Goal: Task Accomplishment & Management: Complete application form

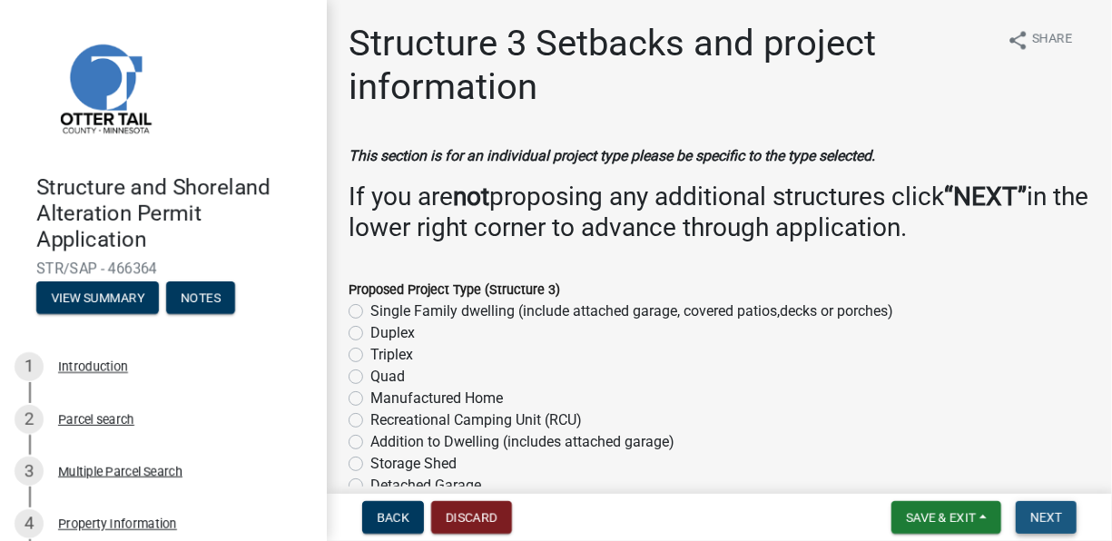
click at [1048, 505] on button "Next" at bounding box center [1046, 517] width 61 height 33
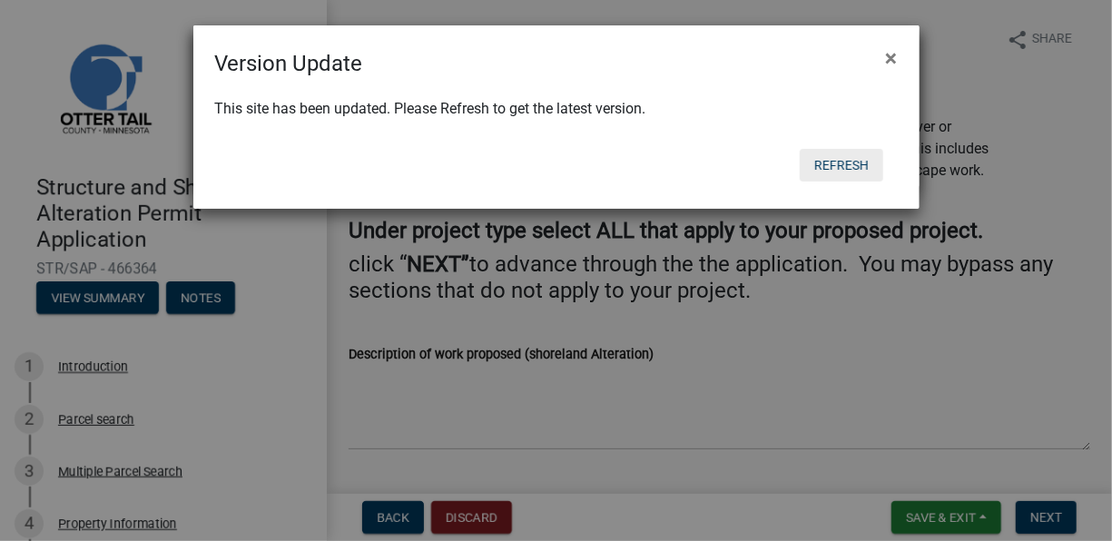
click at [858, 166] on button "Refresh" at bounding box center [842, 165] width 84 height 33
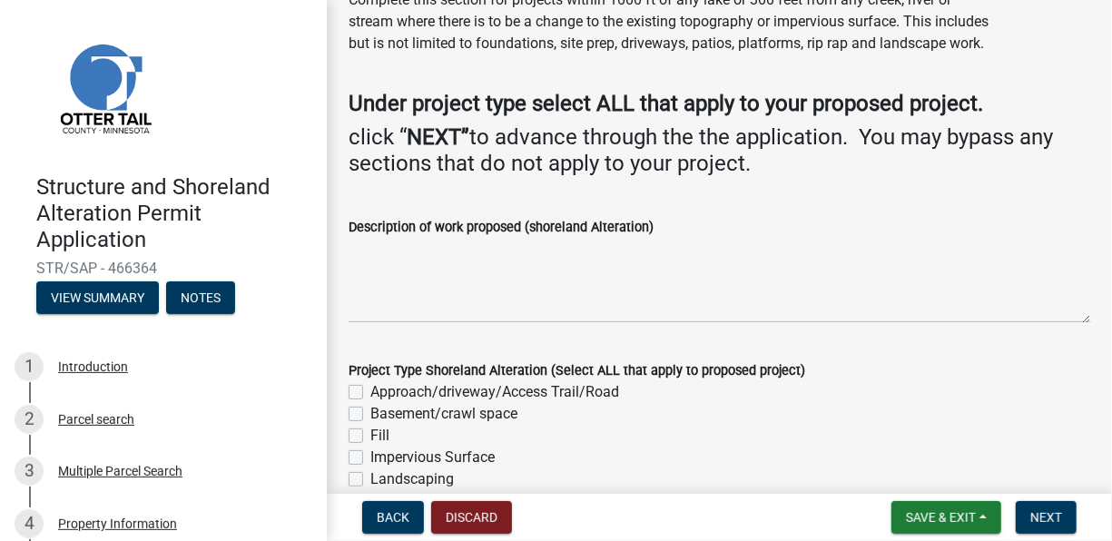
scroll to position [154, 0]
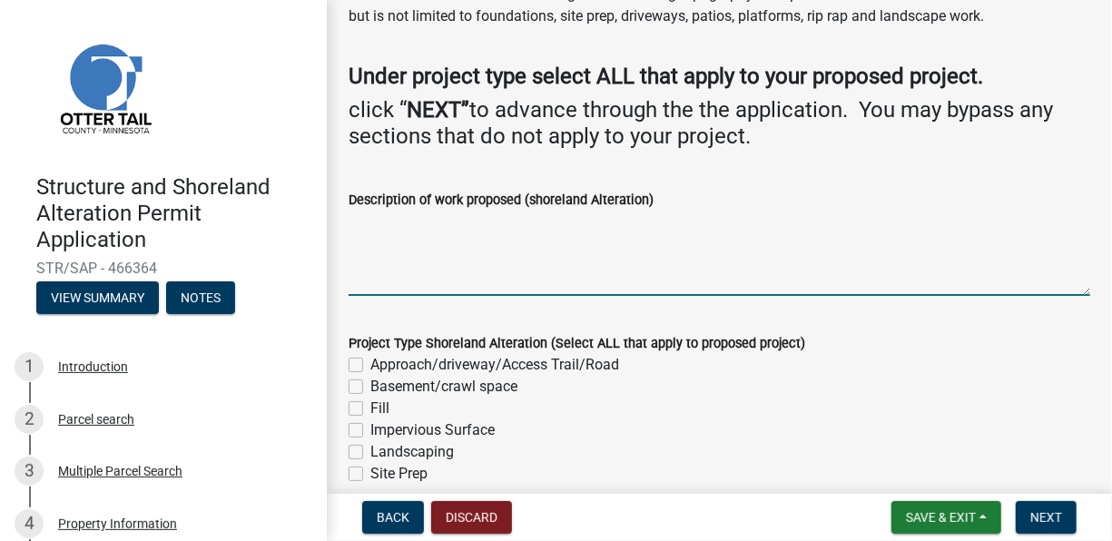
click at [550, 267] on textarea "Description of work proposed (shoreland Alteration)" at bounding box center [720, 253] width 742 height 85
click at [674, 211] on div "Description of work proposed (shoreland Alteration)" at bounding box center [720, 200] width 742 height 22
click at [467, 241] on textarea "Description of work proposed (shoreland Alteration)" at bounding box center [720, 253] width 742 height 85
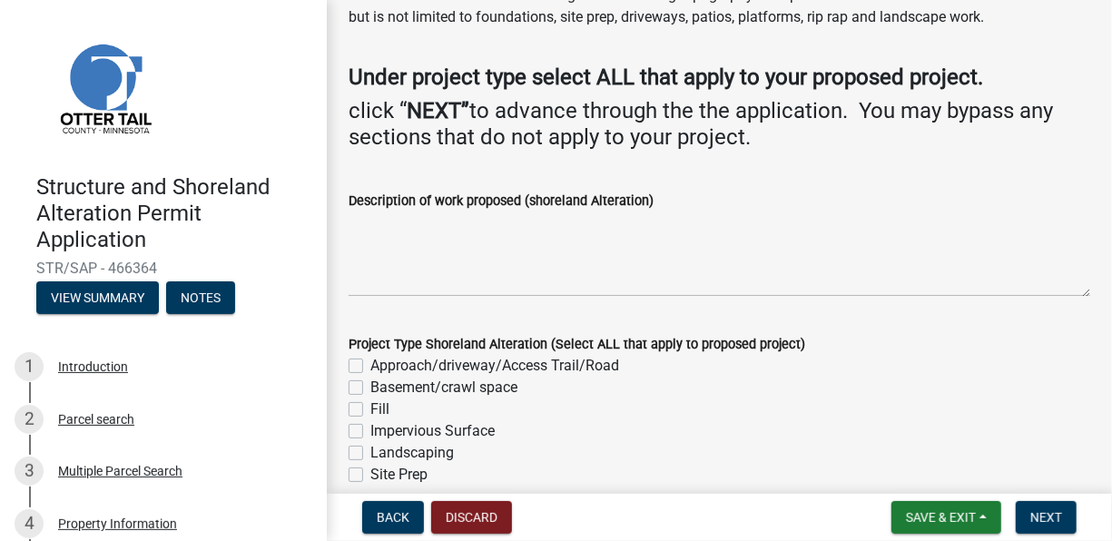
scroll to position [182, 0]
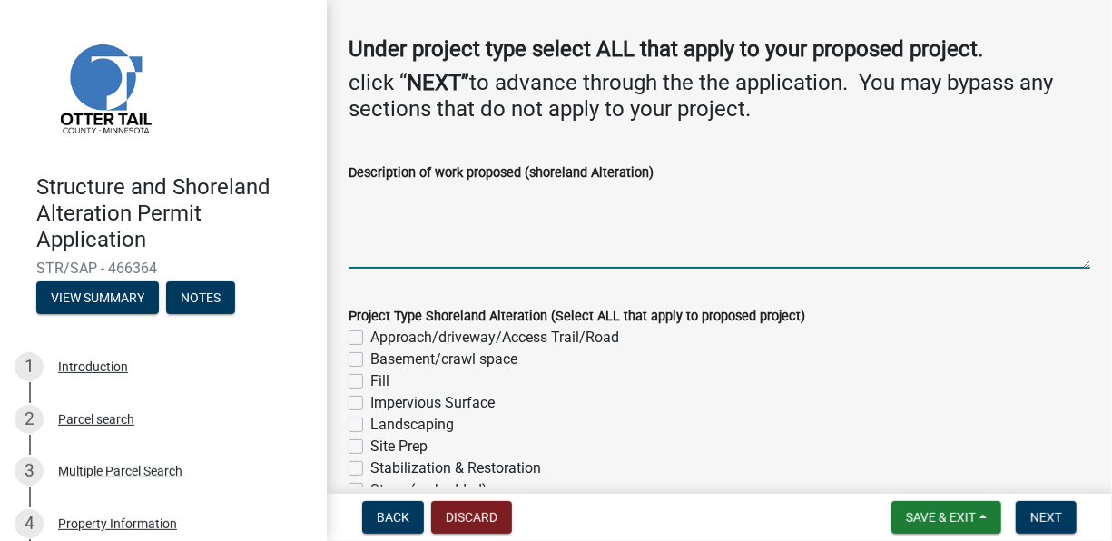
click at [441, 247] on textarea "Description of work proposed (shoreland Alteration)" at bounding box center [720, 225] width 742 height 85
click at [349, 216] on textarea "Rip rap shoreline to DNR specs starting at existing rip rap" at bounding box center [720, 225] width 742 height 85
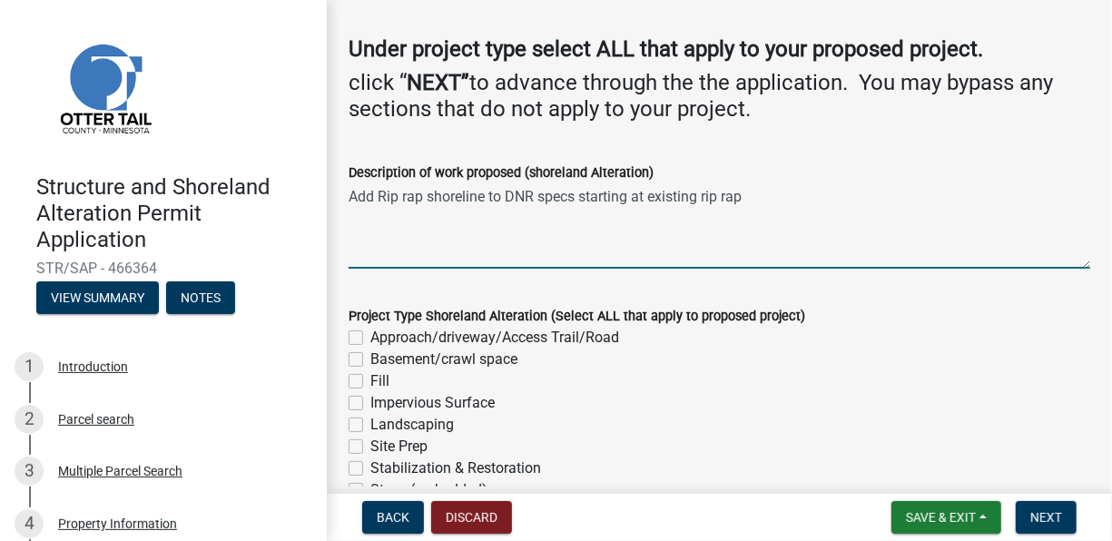
click at [752, 219] on textarea "Add Rip rap shoreline to DNR specs starting at existing rip rap" at bounding box center [720, 225] width 742 height 85
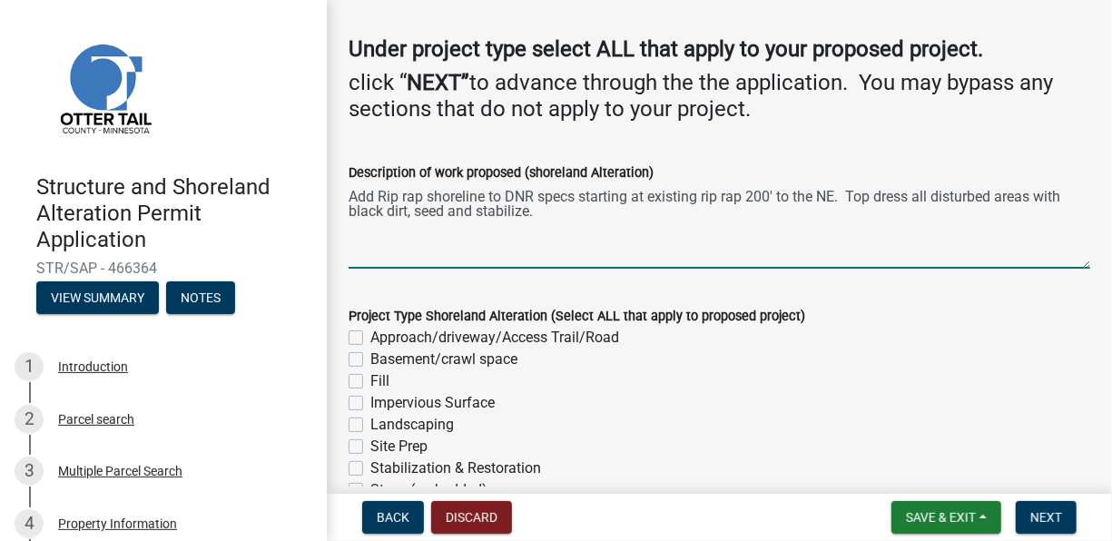
click at [535, 238] on textarea "Add Rip rap shoreline to DNR specs starting at existing rip rap 200' to the NE.…" at bounding box center [720, 225] width 742 height 85
click at [445, 233] on textarea "Add Rip rap shoreline to DNR specs starting at existing rip rap 200' to the NE.…" at bounding box center [720, 225] width 742 height 85
click at [537, 238] on textarea "Add Rip rap shoreline to DNR specs starting at existing rip rap 200' to the NE.…" at bounding box center [720, 225] width 742 height 85
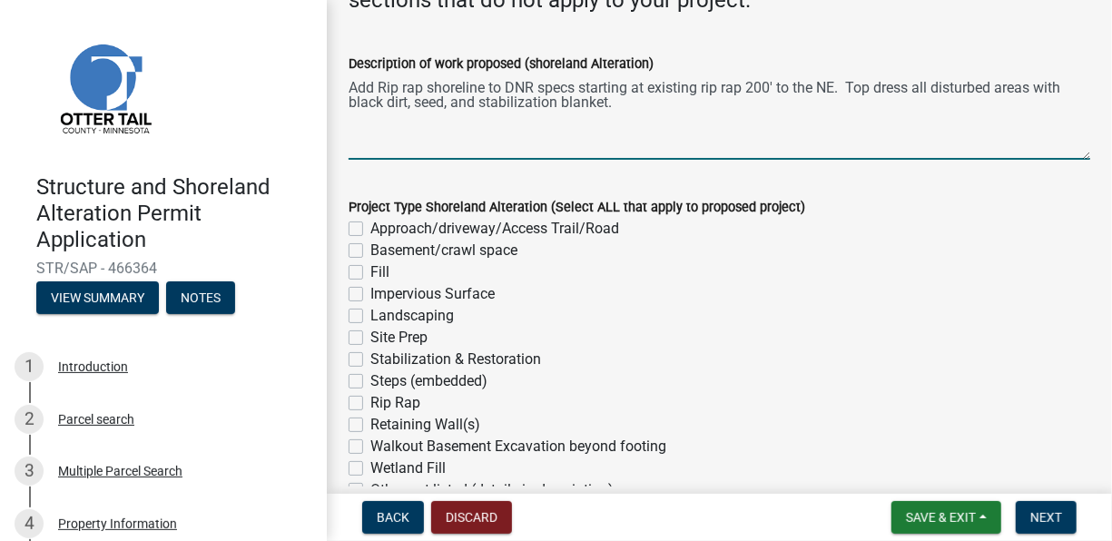
scroll to position [363, 0]
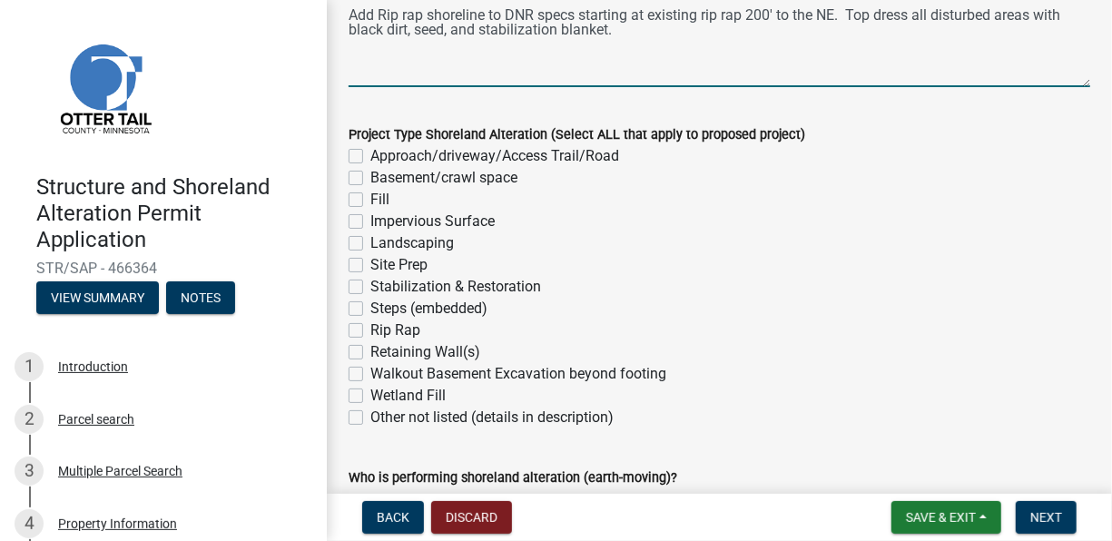
type textarea "Add Rip rap shoreline to DNR specs starting at existing rip rap 200' to the NE.…"
click at [370, 341] on label "Rip Rap" at bounding box center [395, 330] width 50 height 22
click at [370, 331] on input "Rip Rap" at bounding box center [376, 325] width 12 height 12
checkbox input "true"
checkbox input "false"
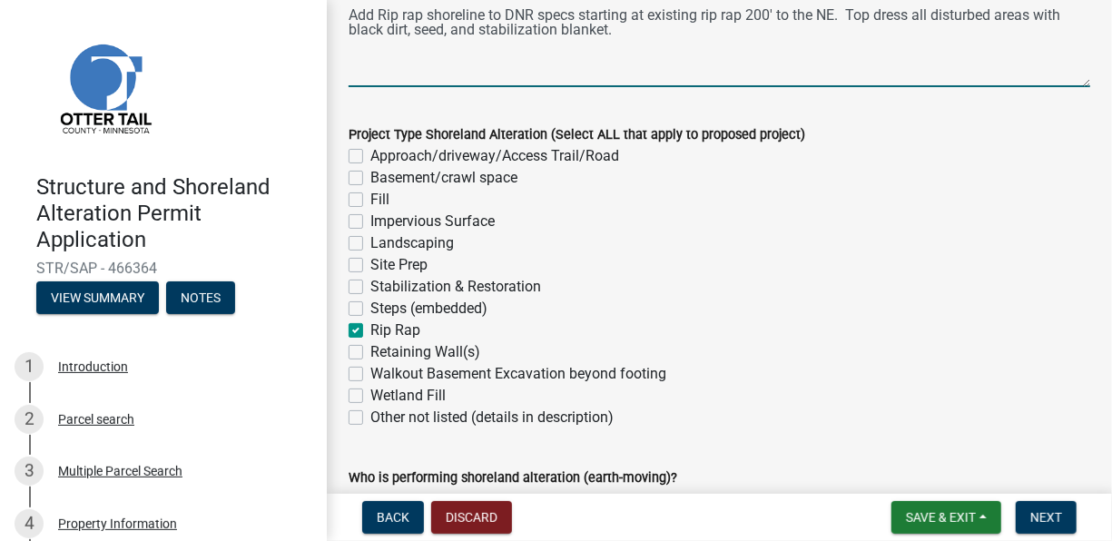
checkbox input "false"
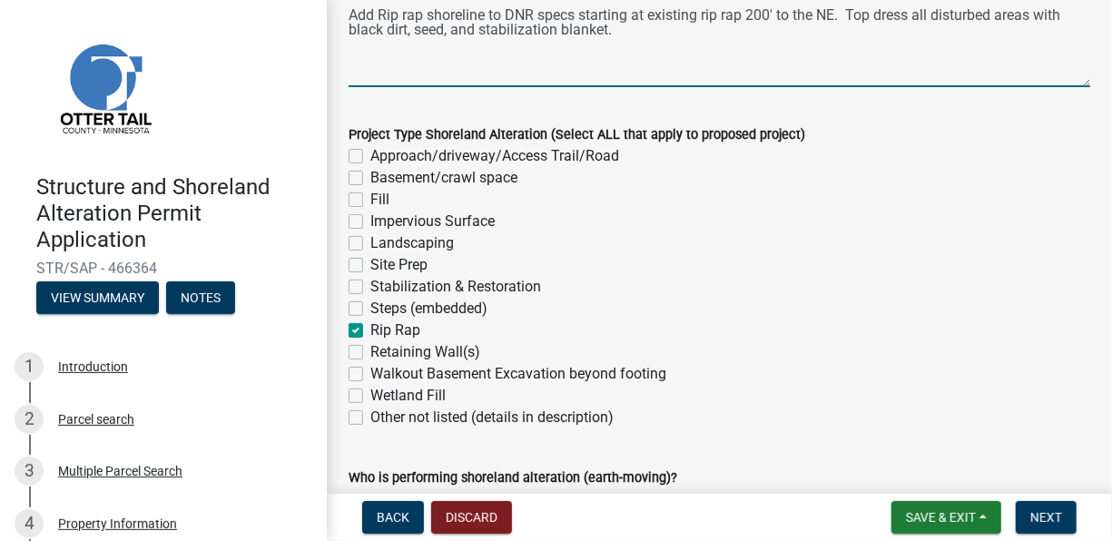
checkbox input "false"
checkbox input "true"
checkbox input "false"
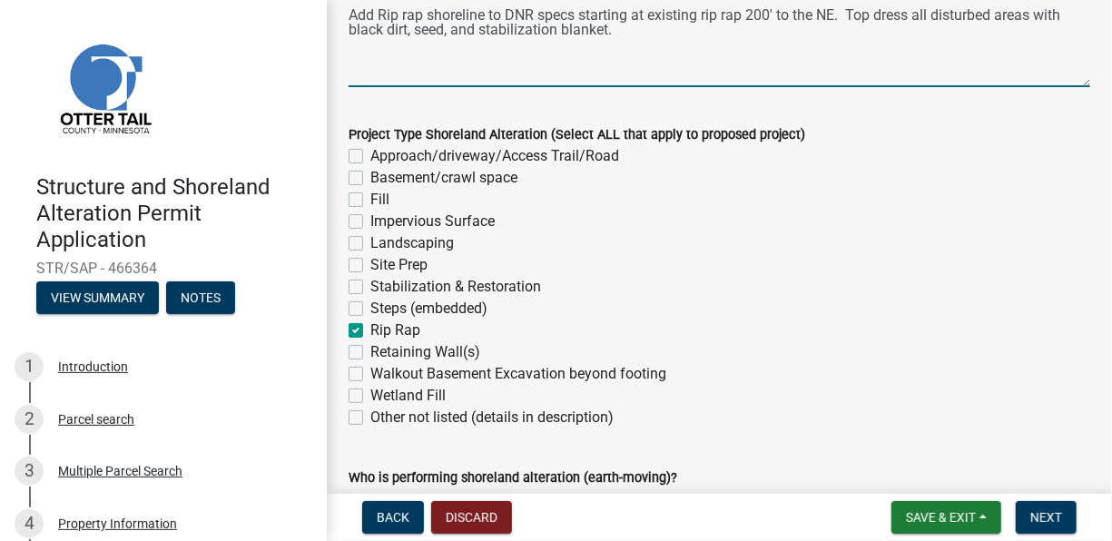
checkbox input "false"
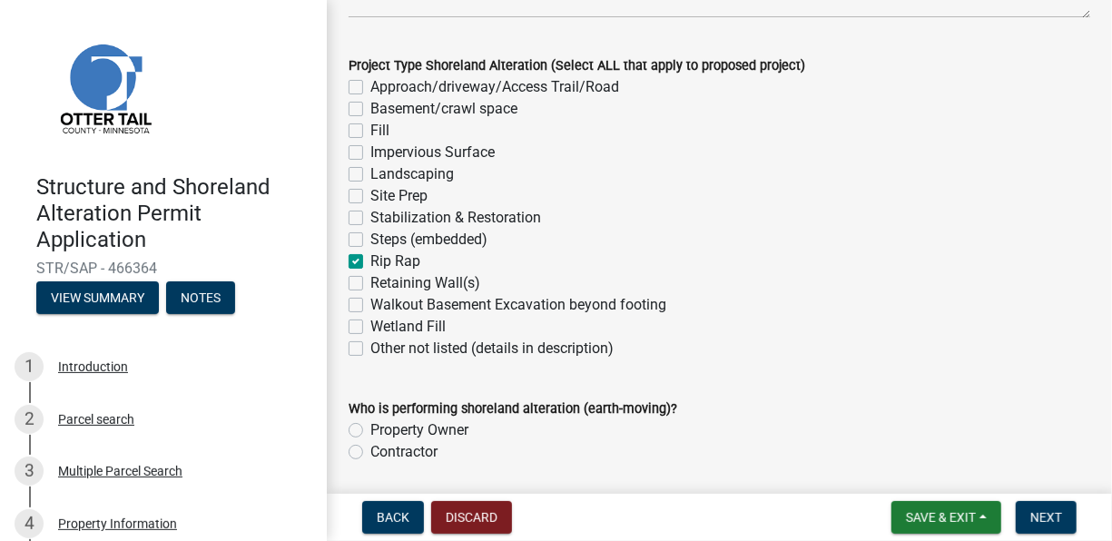
scroll to position [517, 0]
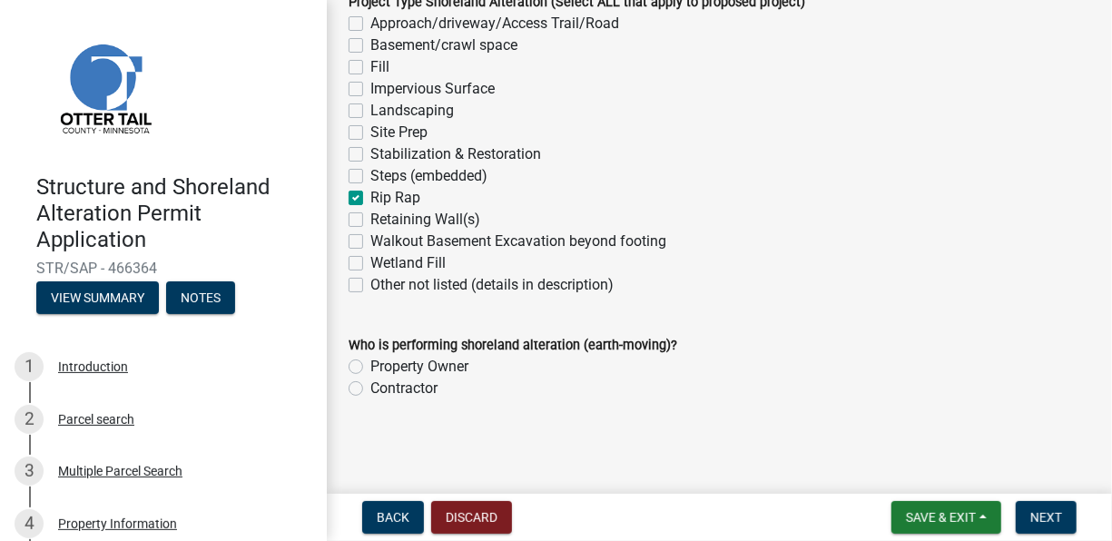
click at [388, 396] on label "Contractor" at bounding box center [403, 389] width 67 height 22
click at [382, 389] on input "Contractor" at bounding box center [376, 384] width 12 height 12
radio input "true"
click at [1046, 521] on span "Next" at bounding box center [1046, 517] width 32 height 15
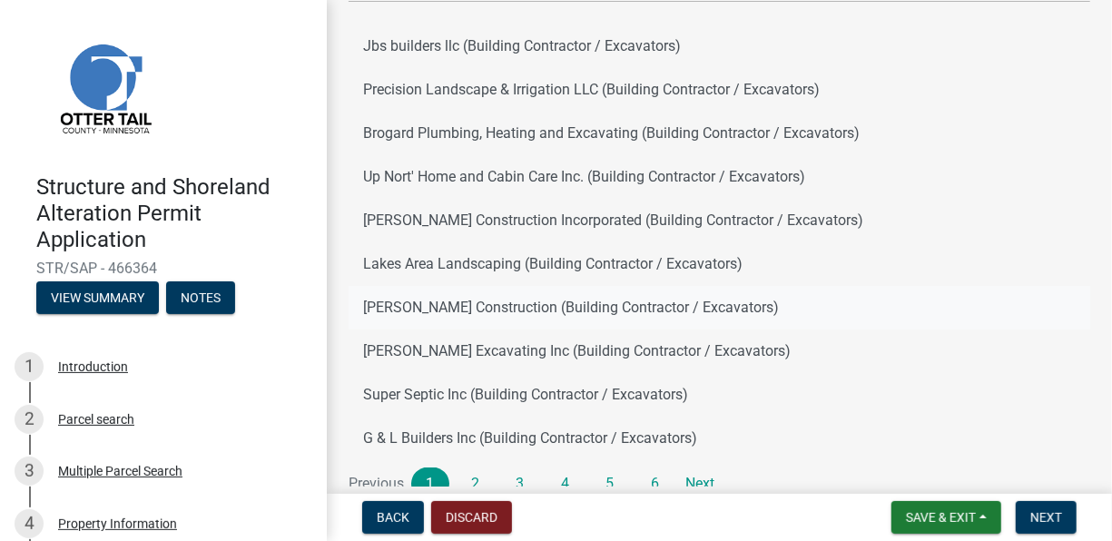
scroll to position [329, 0]
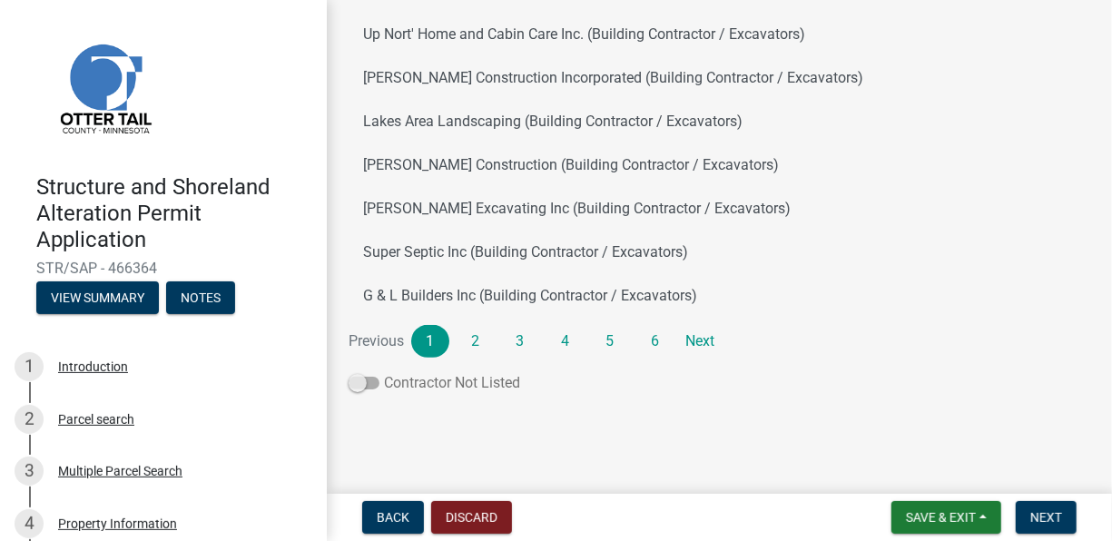
click at [369, 384] on span at bounding box center [364, 383] width 31 height 13
click at [384, 372] on input "Contractor Not Listed" at bounding box center [384, 372] width 0 height 0
click at [1045, 520] on span "Next" at bounding box center [1046, 517] width 32 height 15
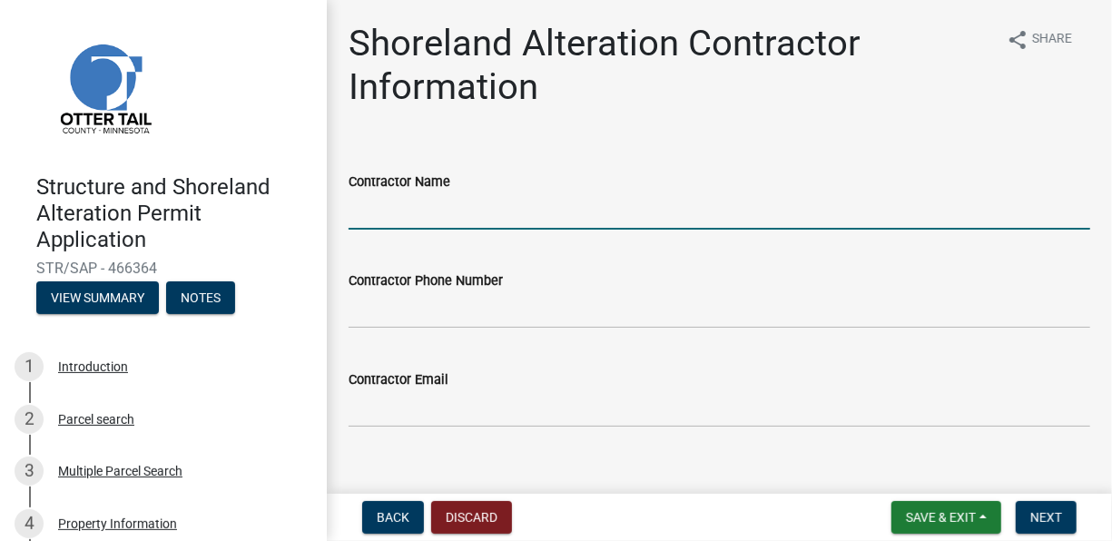
click at [555, 209] on input "Contractor Name" at bounding box center [720, 210] width 742 height 37
type input "4mations Landscape & Design"
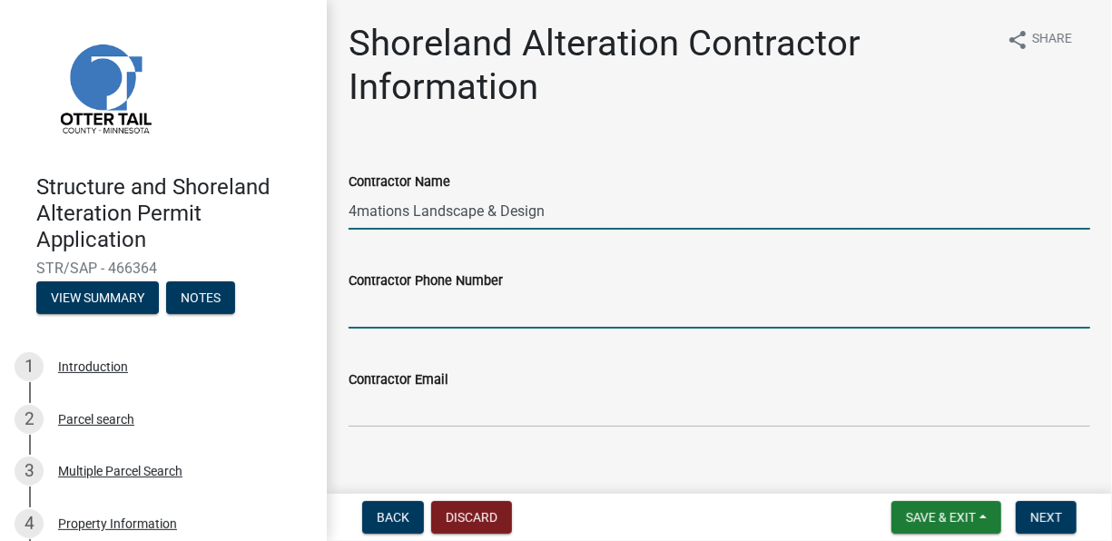
type input "2182051073"
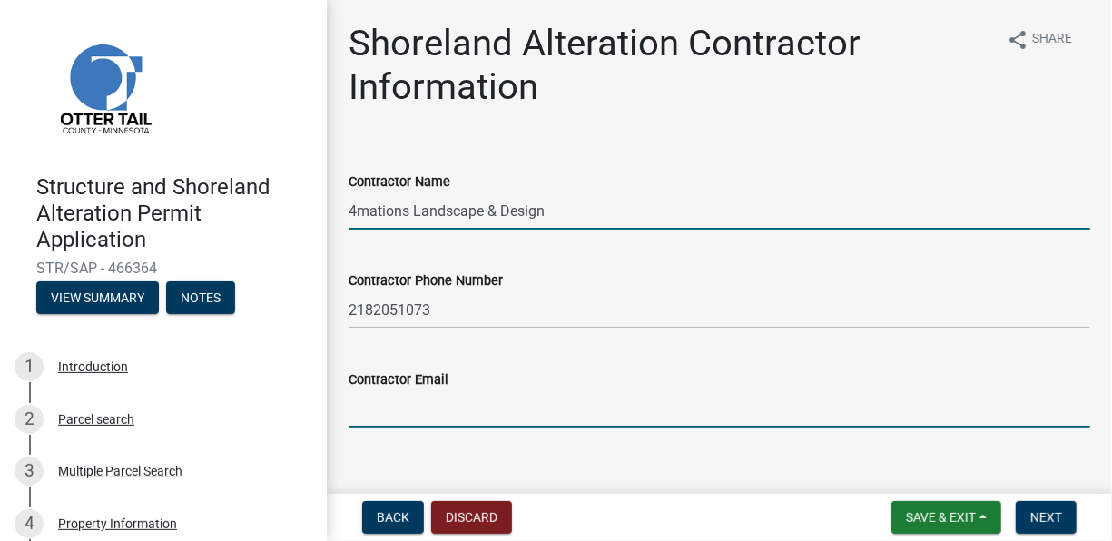
type input "[EMAIL_ADDRESS][DOMAIN_NAME]"
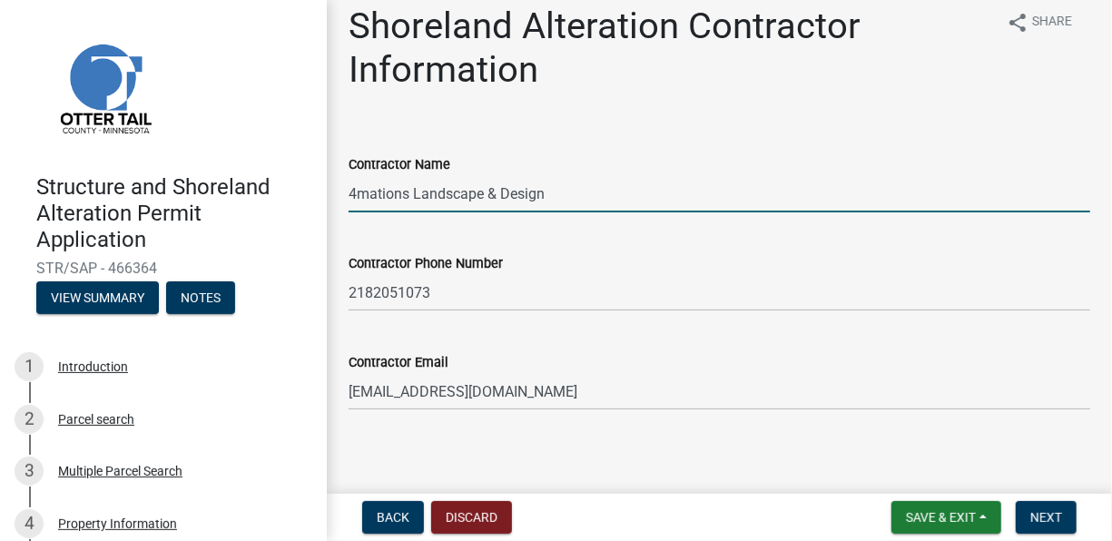
scroll to position [26, 0]
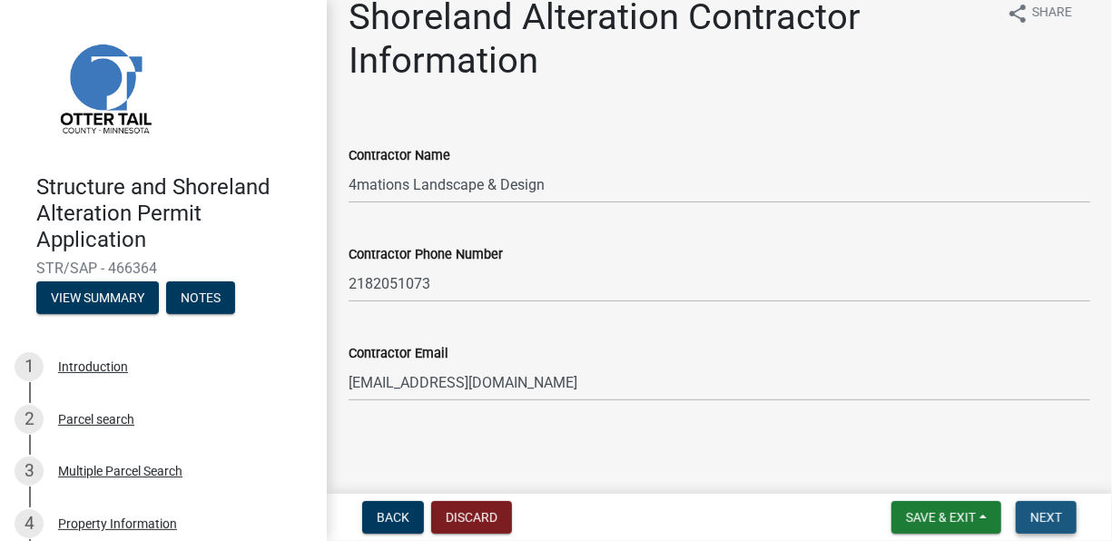
click at [1057, 523] on span "Next" at bounding box center [1046, 517] width 32 height 15
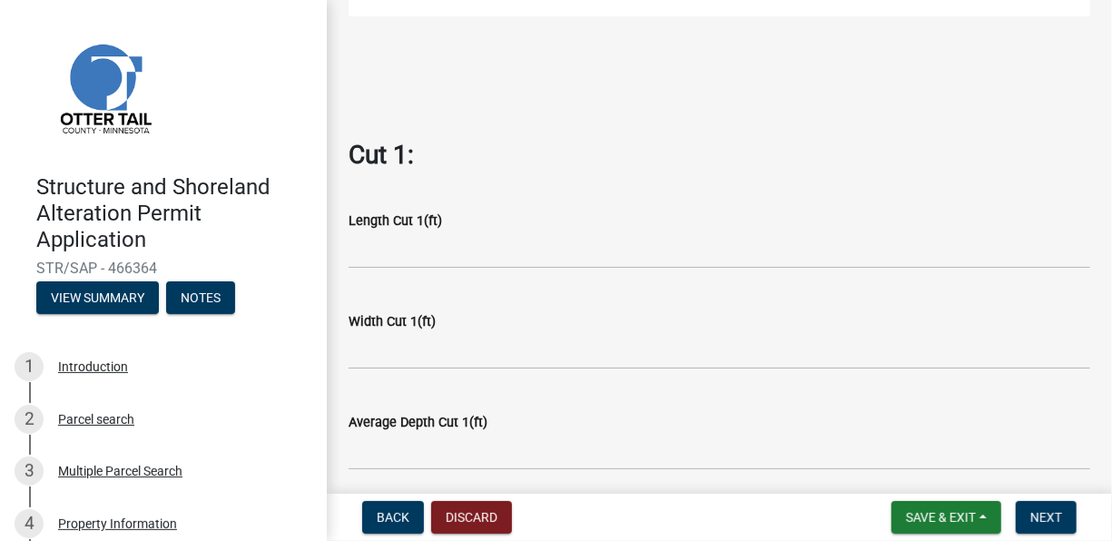
scroll to position [726, 0]
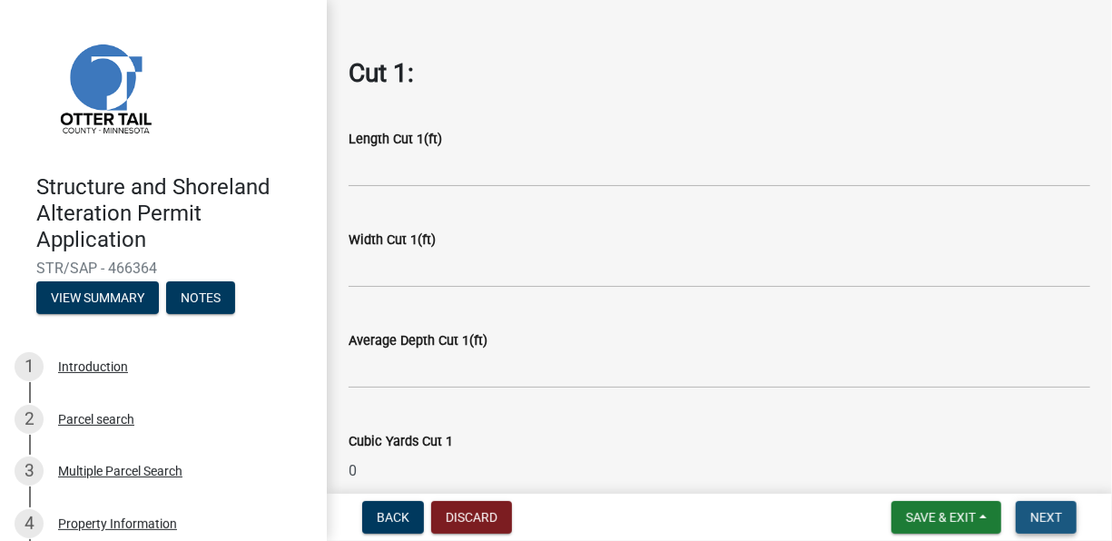
click at [1056, 521] on span "Next" at bounding box center [1046, 517] width 32 height 15
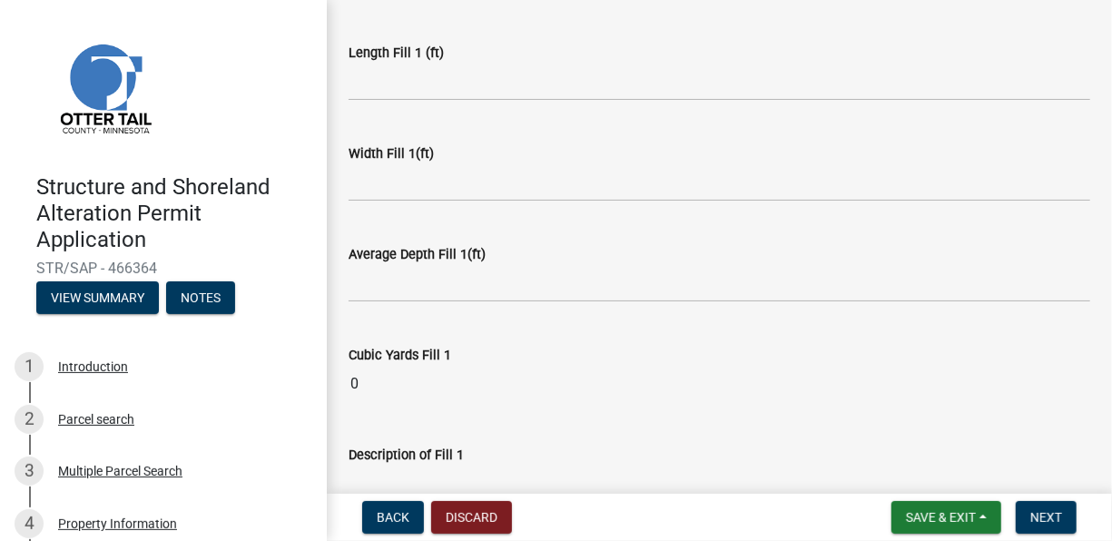
scroll to position [0, 0]
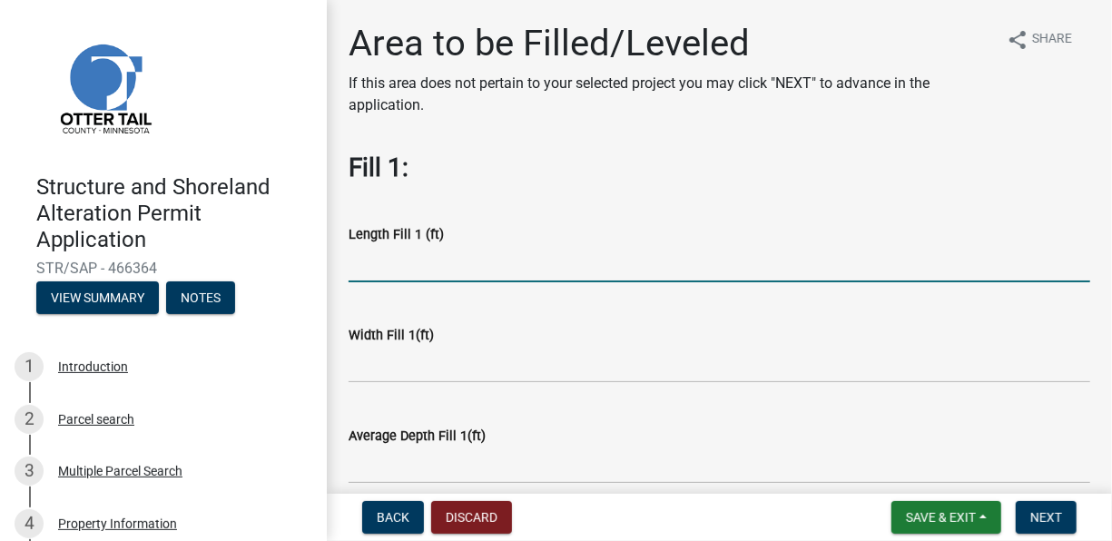
drag, startPoint x: 412, startPoint y: 263, endPoint x: 425, endPoint y: 273, distance: 16.2
click at [412, 263] on input "text" at bounding box center [720, 263] width 742 height 37
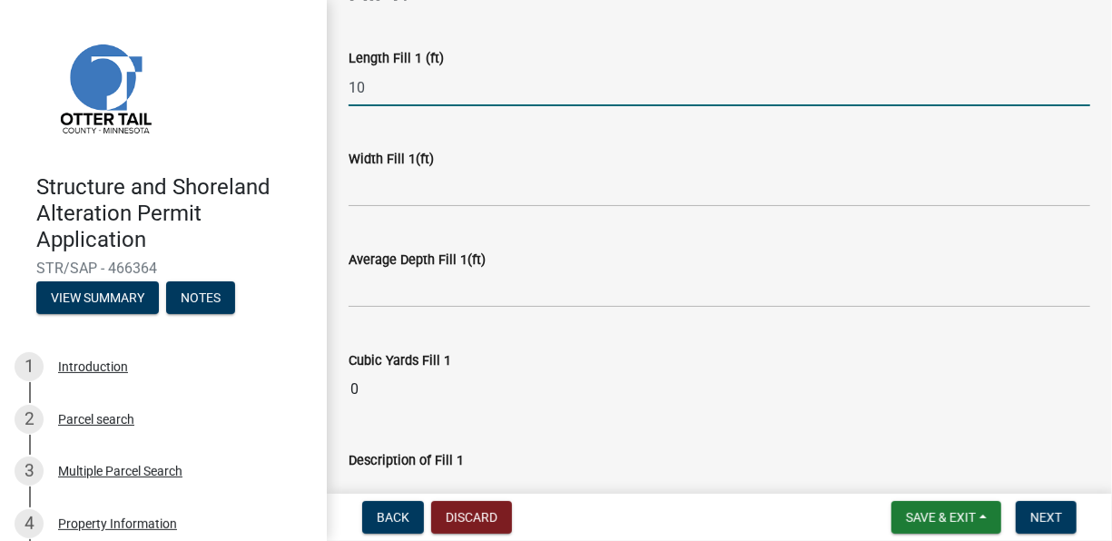
scroll to position [182, 0]
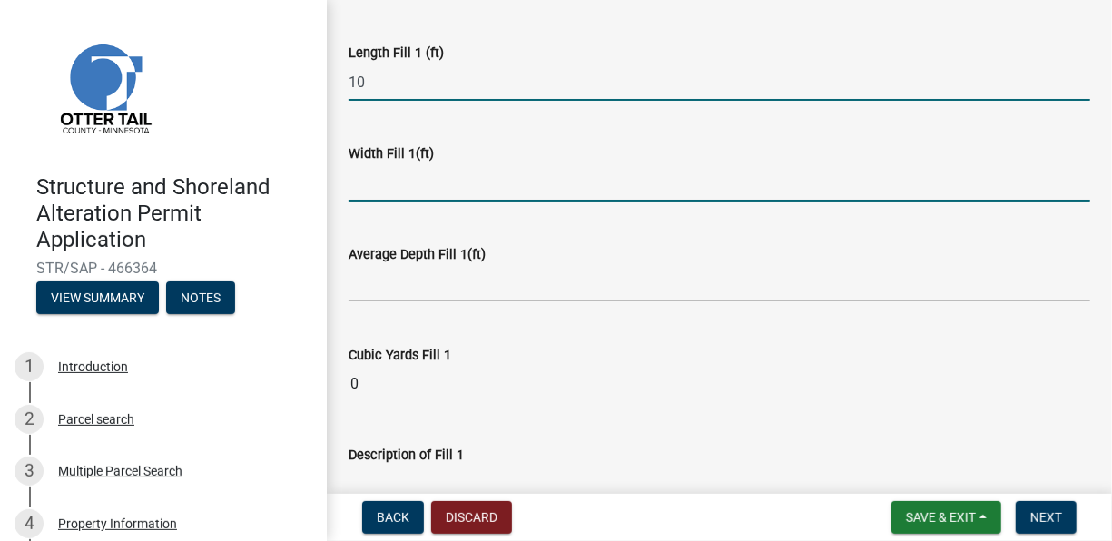
click at [384, 186] on input "text" at bounding box center [720, 182] width 742 height 37
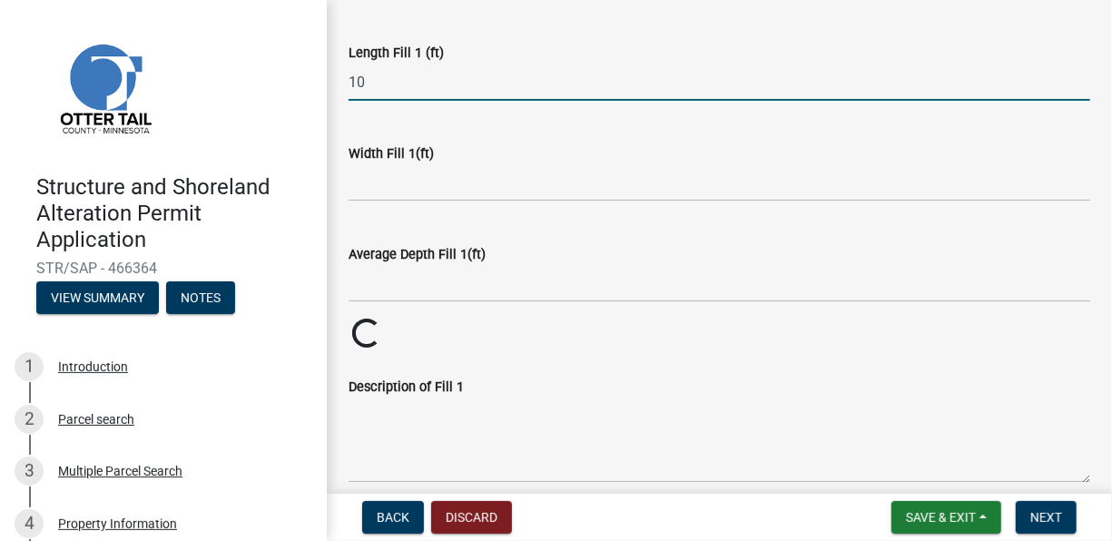
drag, startPoint x: 370, startPoint y: 83, endPoint x: 342, endPoint y: 82, distance: 28.2
click at [342, 82] on div "Length Fill 1 (ft) 10" at bounding box center [719, 58] width 769 height 84
type input "200"
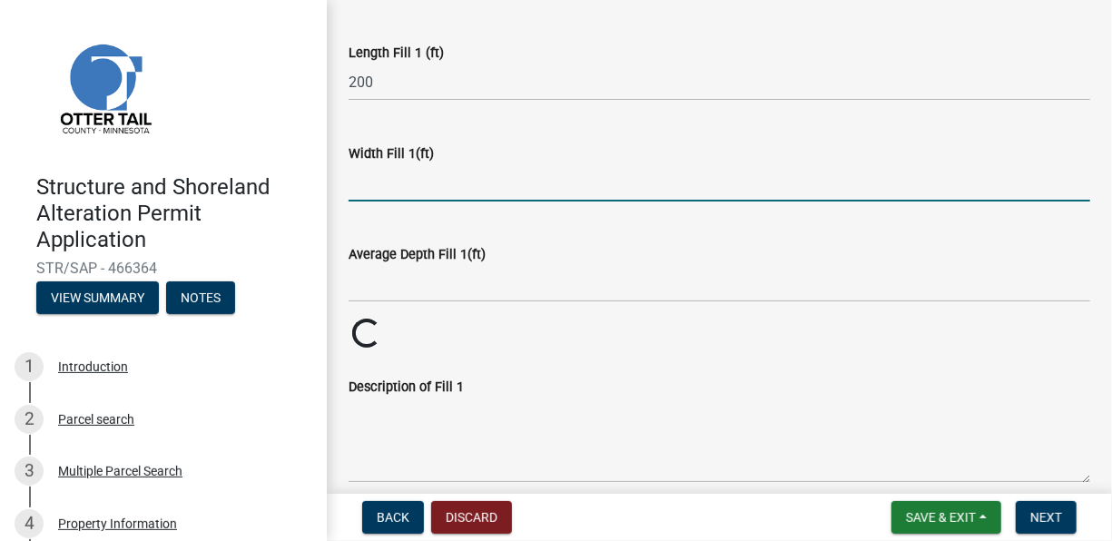
click at [399, 187] on input "text" at bounding box center [720, 182] width 742 height 37
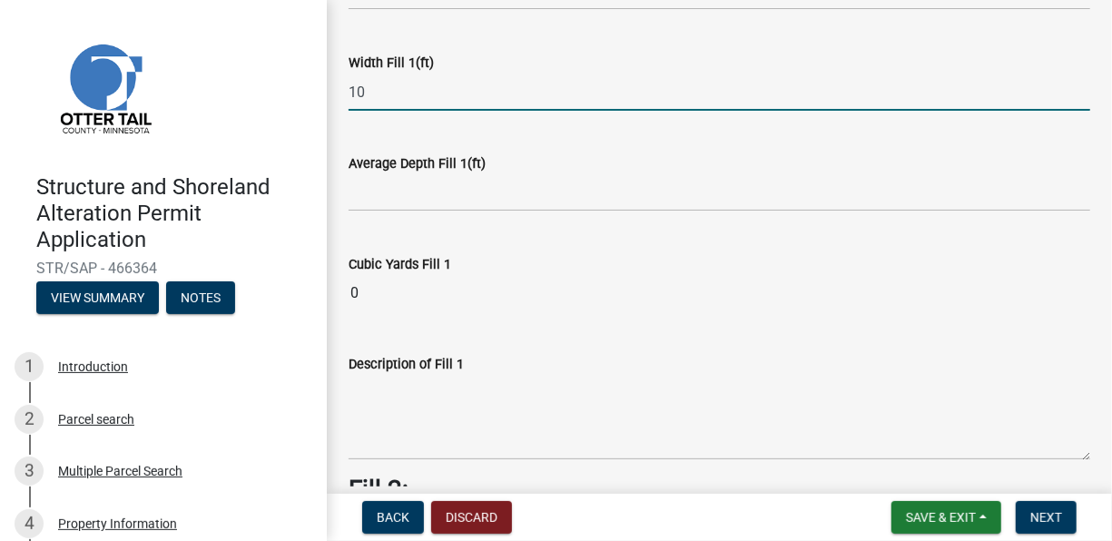
type input "10"
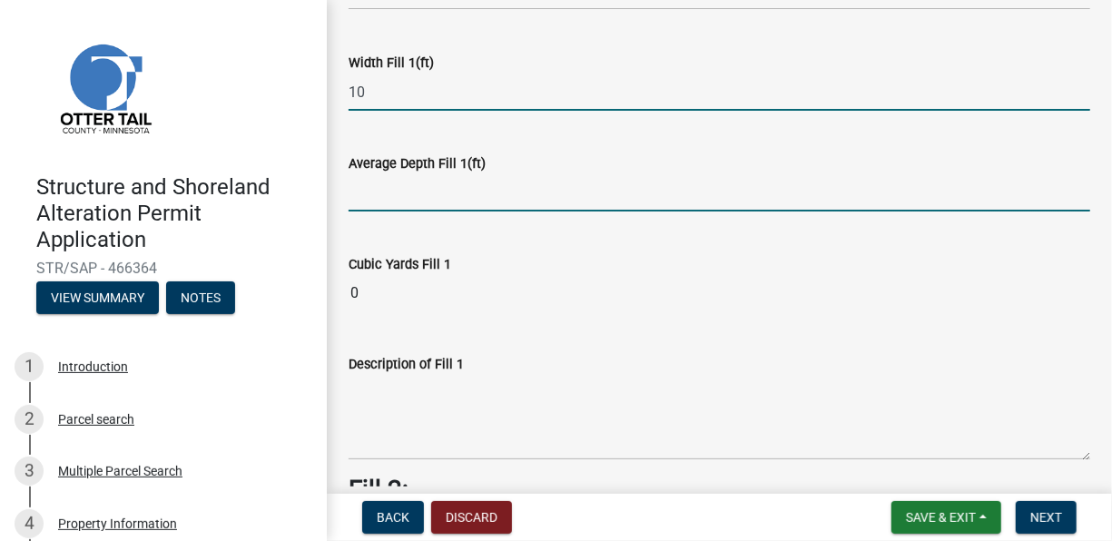
click at [380, 192] on input "text" at bounding box center [720, 192] width 742 height 37
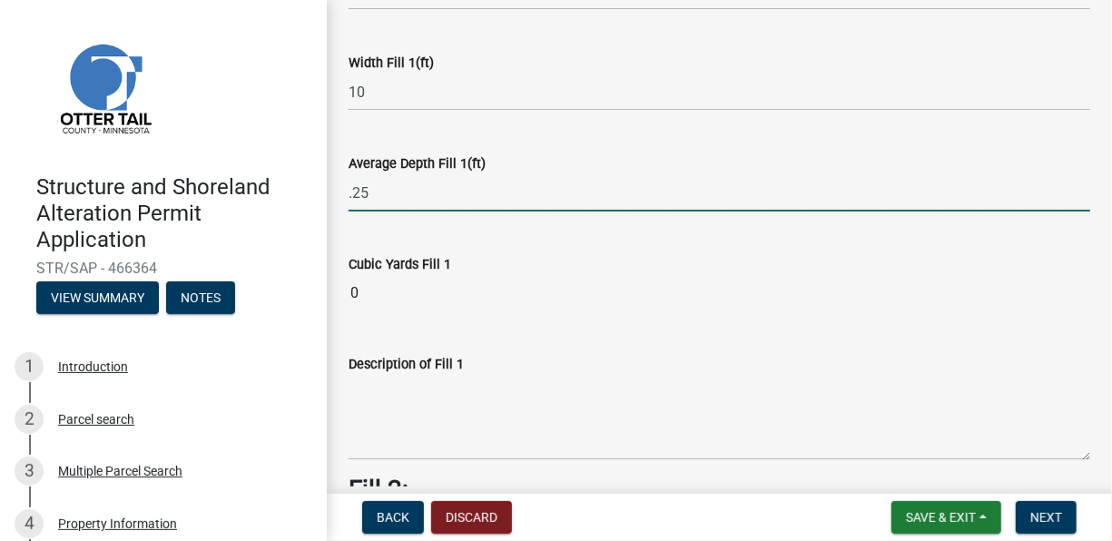
type input "0.25"
click at [533, 328] on div "Description of Fill 1" at bounding box center [720, 394] width 742 height 133
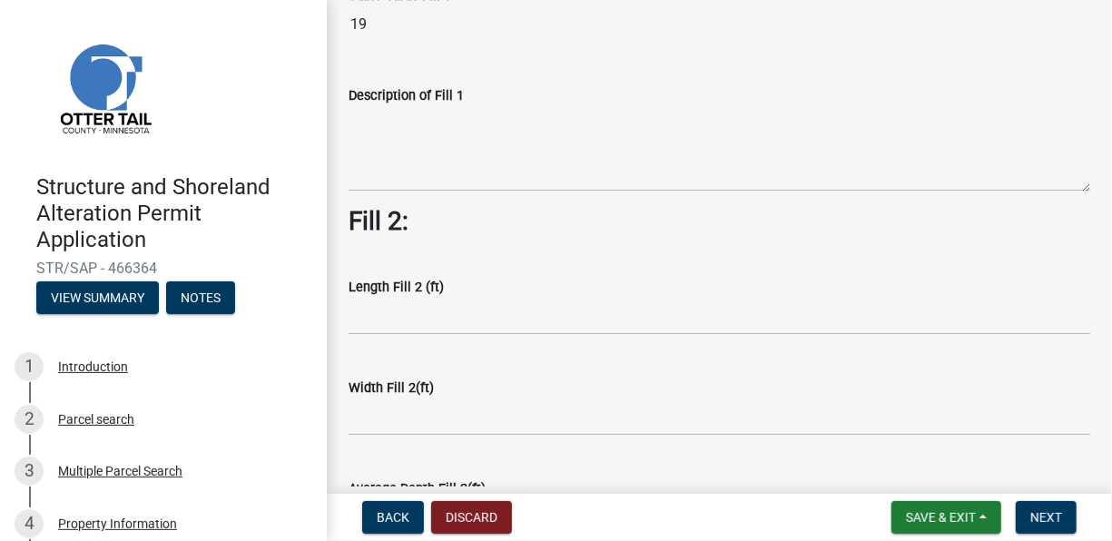
scroll to position [545, 0]
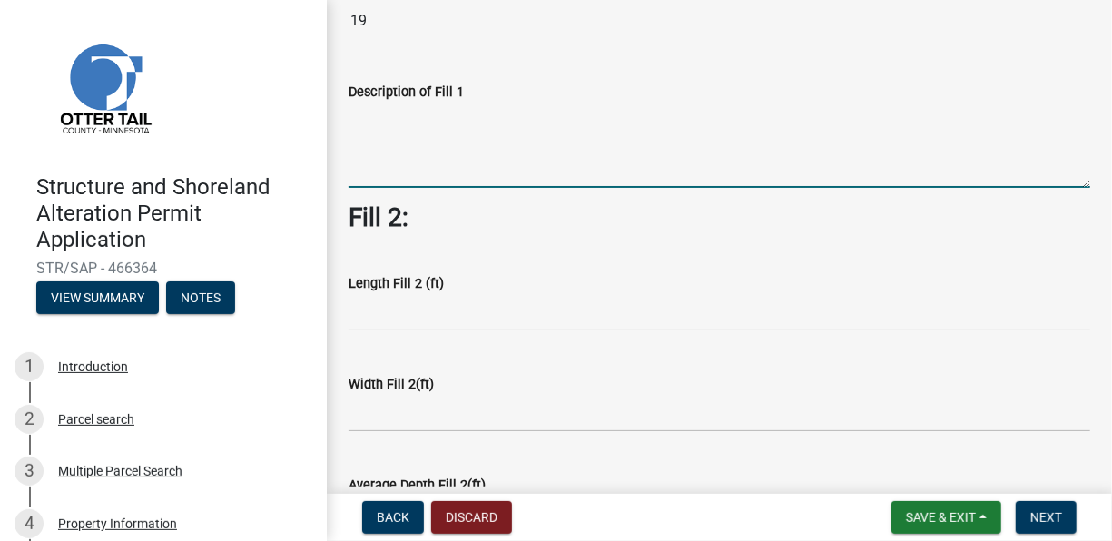
click at [373, 131] on textarea "Description of Fill 1" at bounding box center [720, 145] width 742 height 85
type textarea "T"
type textarea "t"
type textarea "B"
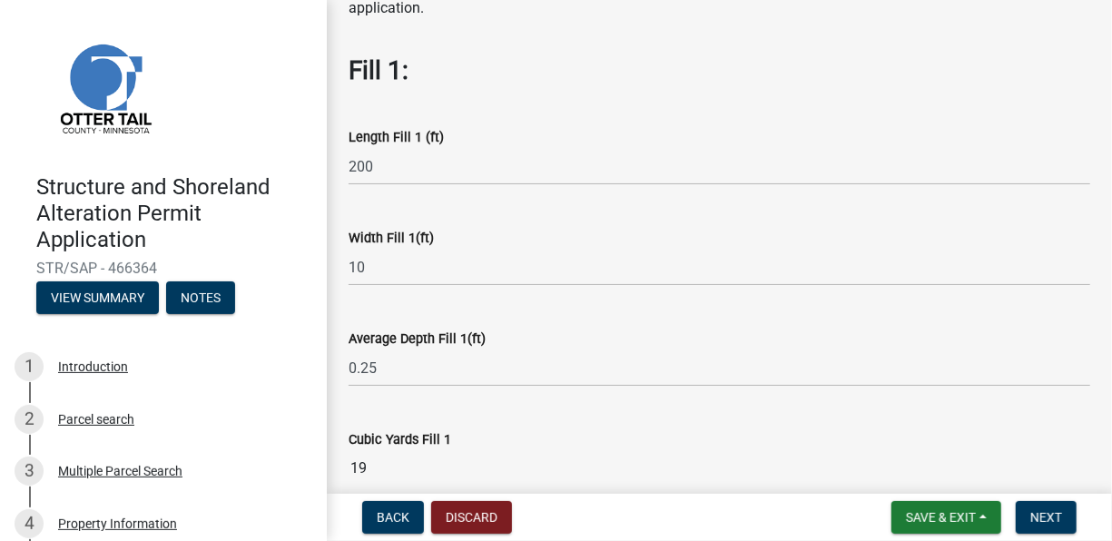
scroll to position [74, 0]
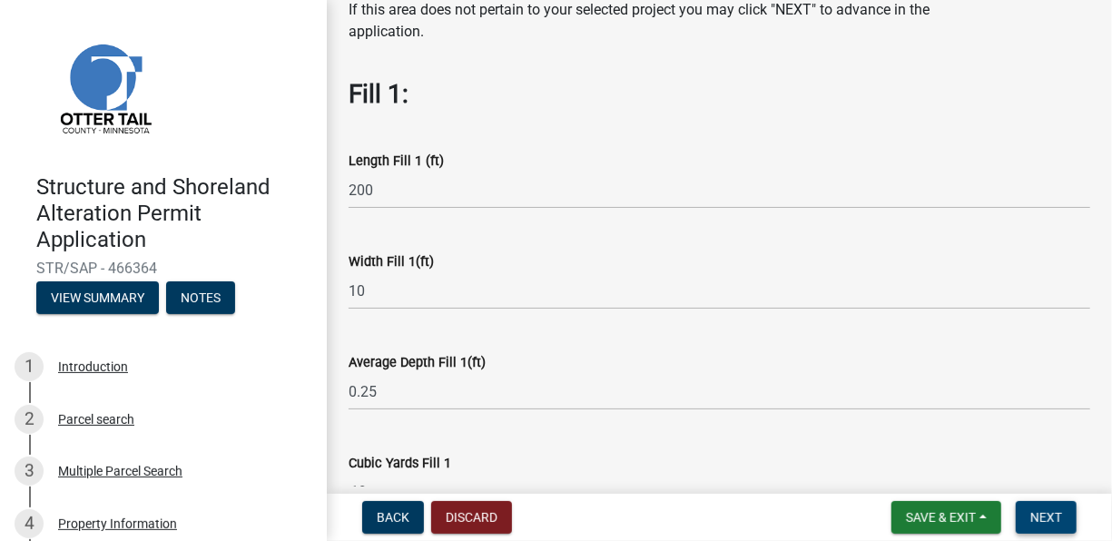
type textarea "Topdress disturbed areas with black dirt. Seed and Stabilize all disturbed areas"
click at [1034, 525] on span "Next" at bounding box center [1046, 517] width 32 height 15
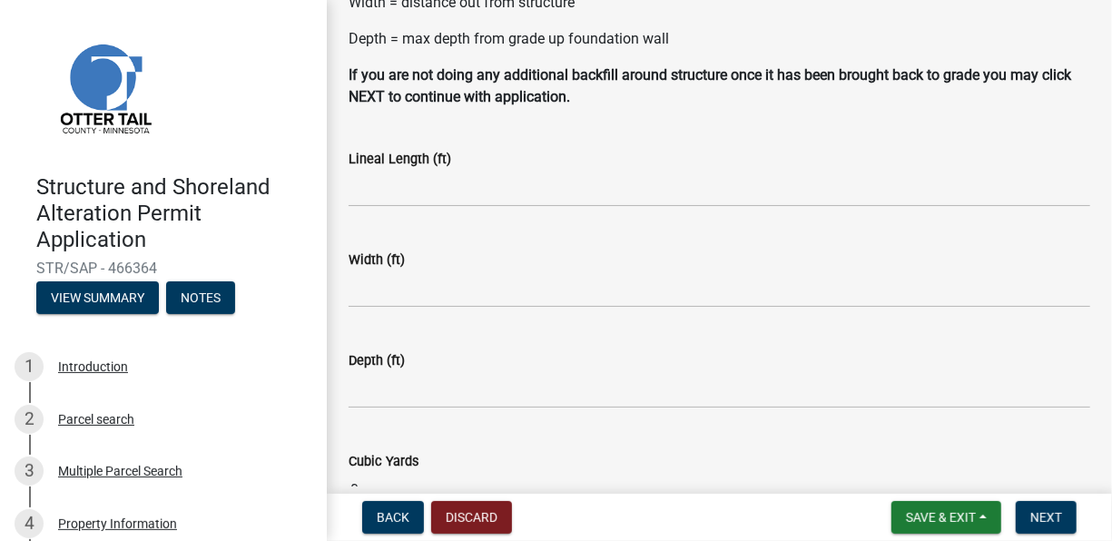
scroll to position [0, 0]
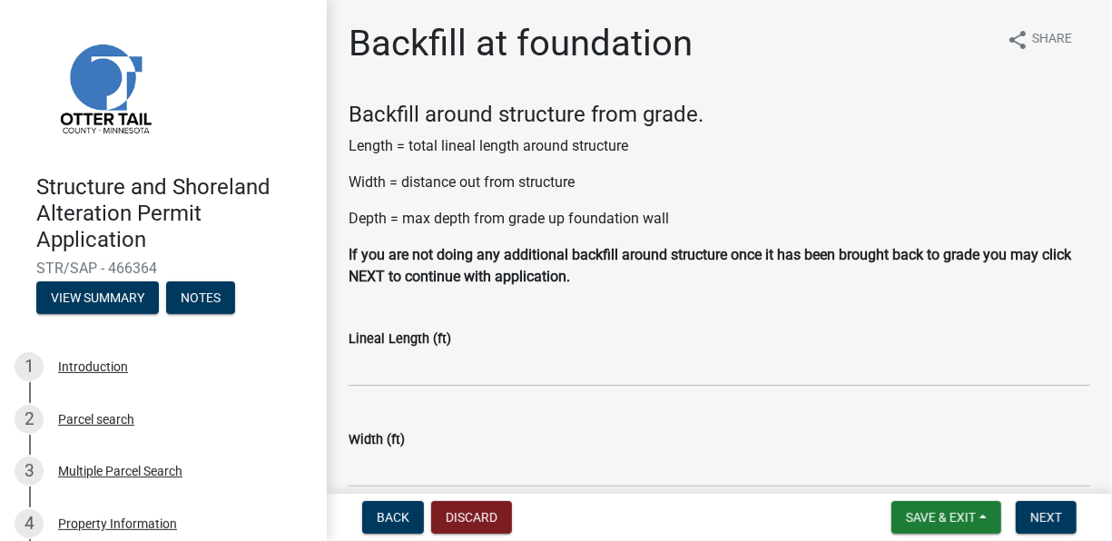
click at [1077, 523] on form "Save & Exit Save Save & Exit Next" at bounding box center [984, 517] width 200 height 33
click at [1075, 517] on button "Next" at bounding box center [1046, 517] width 61 height 33
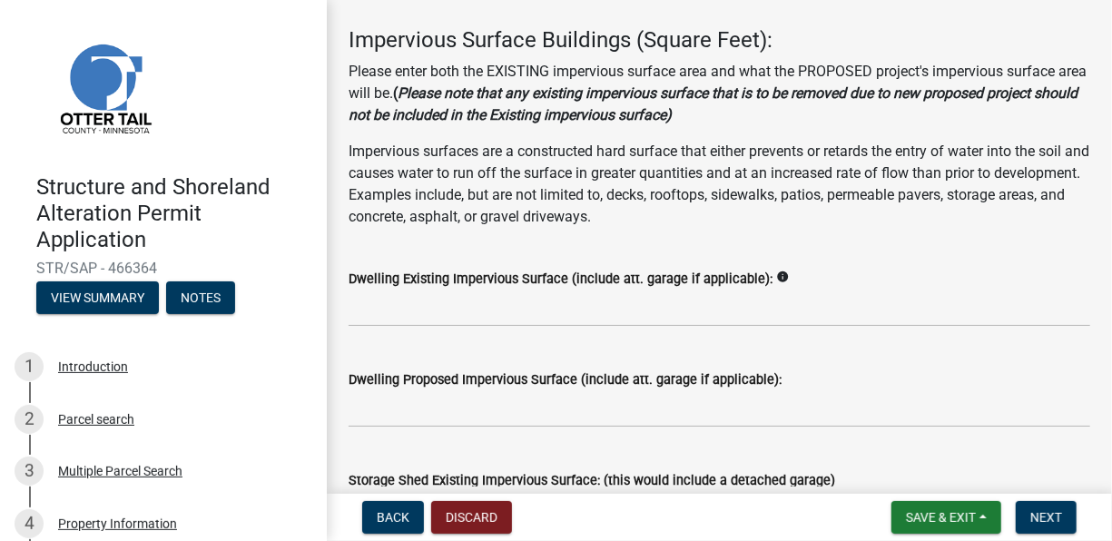
scroll to position [182, 0]
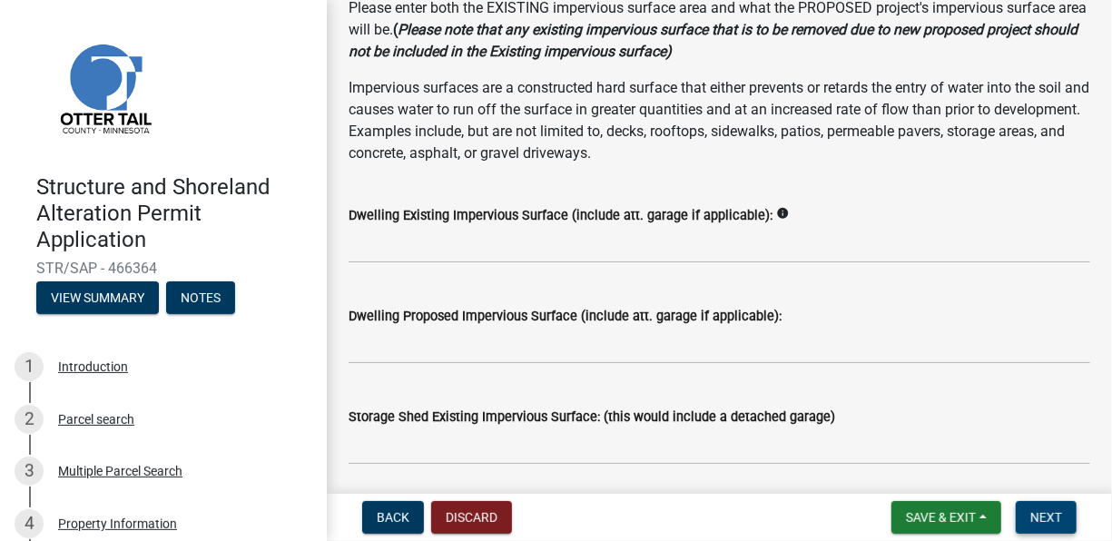
click at [1048, 514] on span "Next" at bounding box center [1046, 517] width 32 height 15
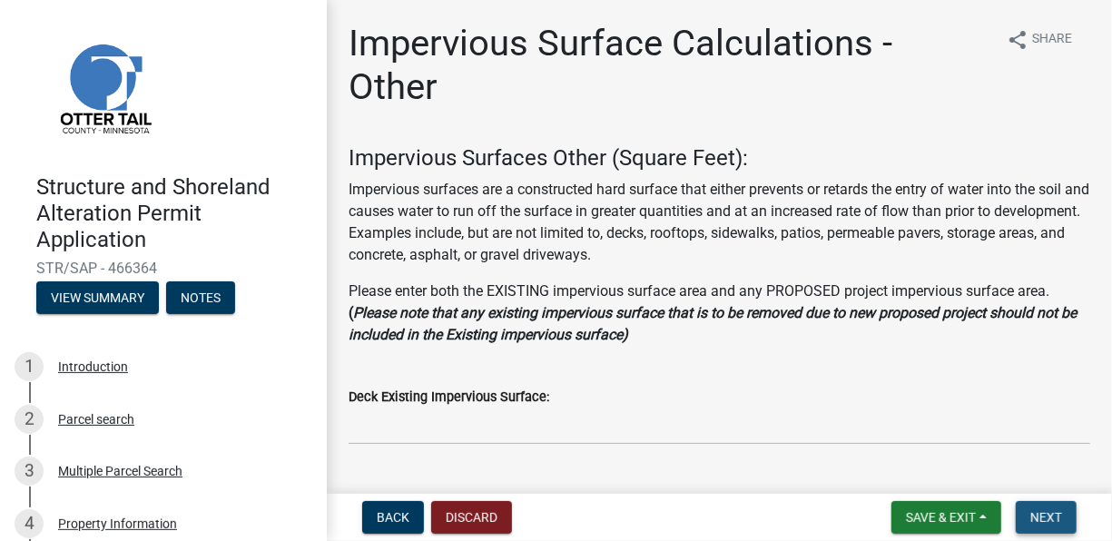
click at [1049, 521] on span "Next" at bounding box center [1046, 517] width 32 height 15
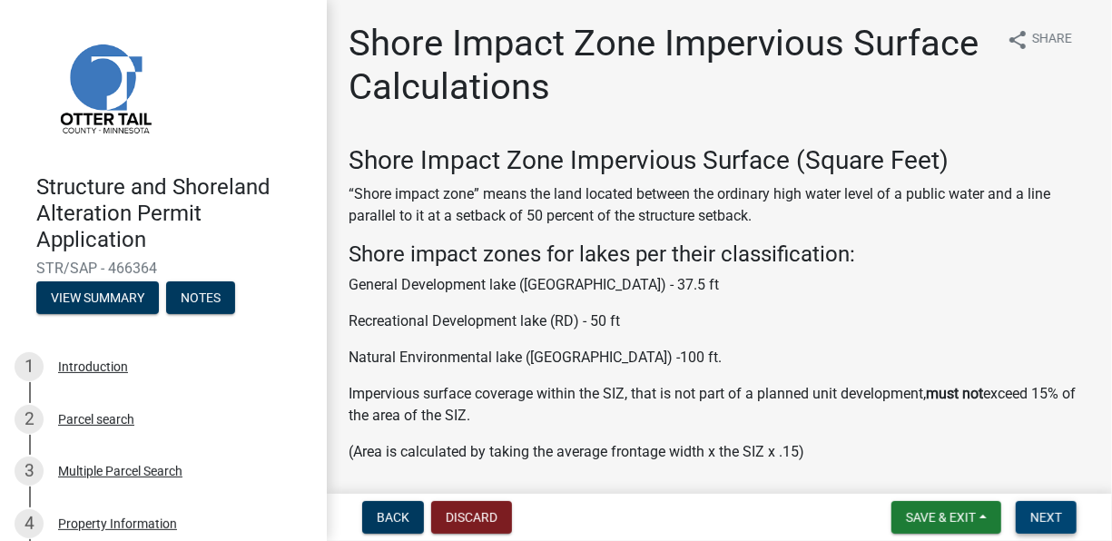
click at [1041, 522] on span "Next" at bounding box center [1046, 517] width 32 height 15
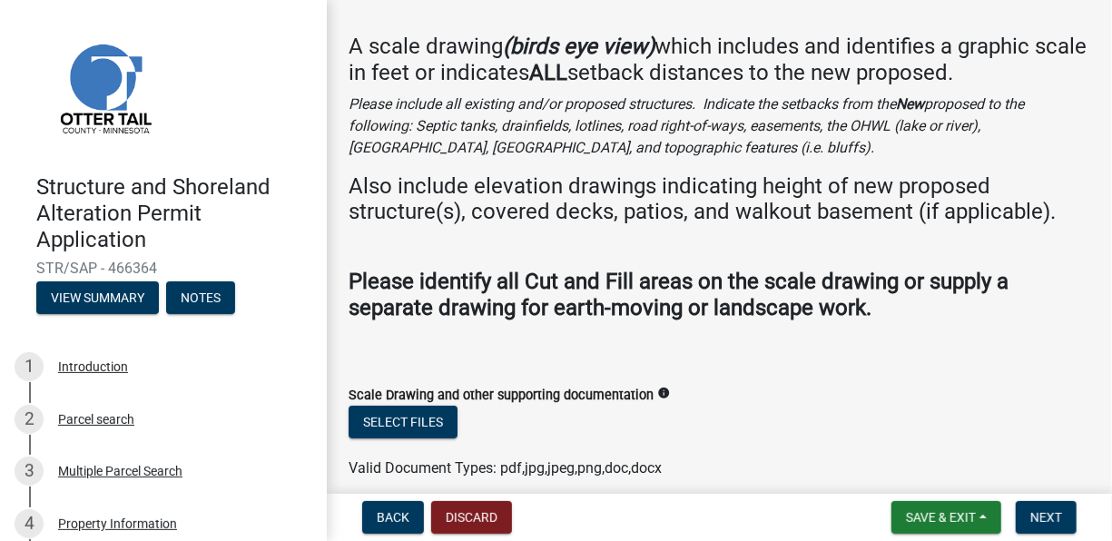
scroll to position [147, 0]
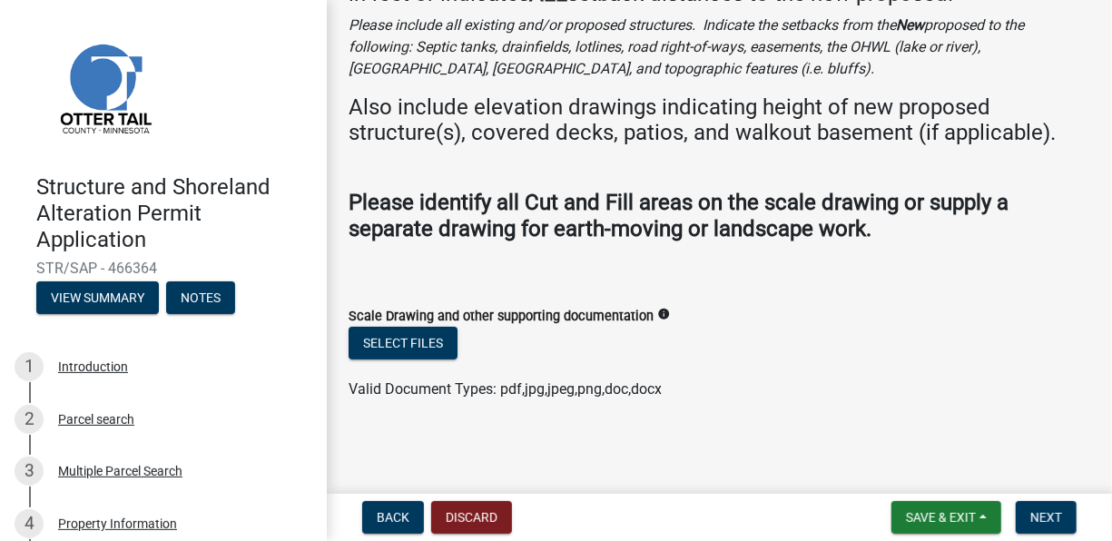
drag, startPoint x: 980, startPoint y: 300, endPoint x: 941, endPoint y: 326, distance: 47.1
click at [980, 302] on form "Scale Drawing and other supporting documentation info Select files Valid Docume…" at bounding box center [720, 341] width 742 height 117
click at [433, 345] on button "Select files" at bounding box center [403, 343] width 109 height 33
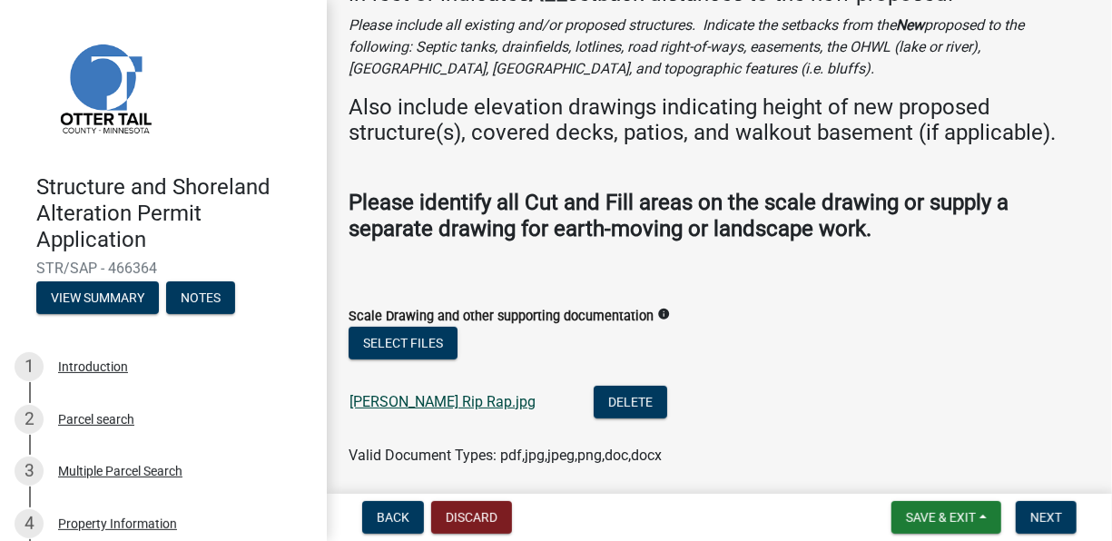
click at [409, 393] on link "[PERSON_NAME] Rip Rap.jpg" at bounding box center [442, 401] width 186 height 17
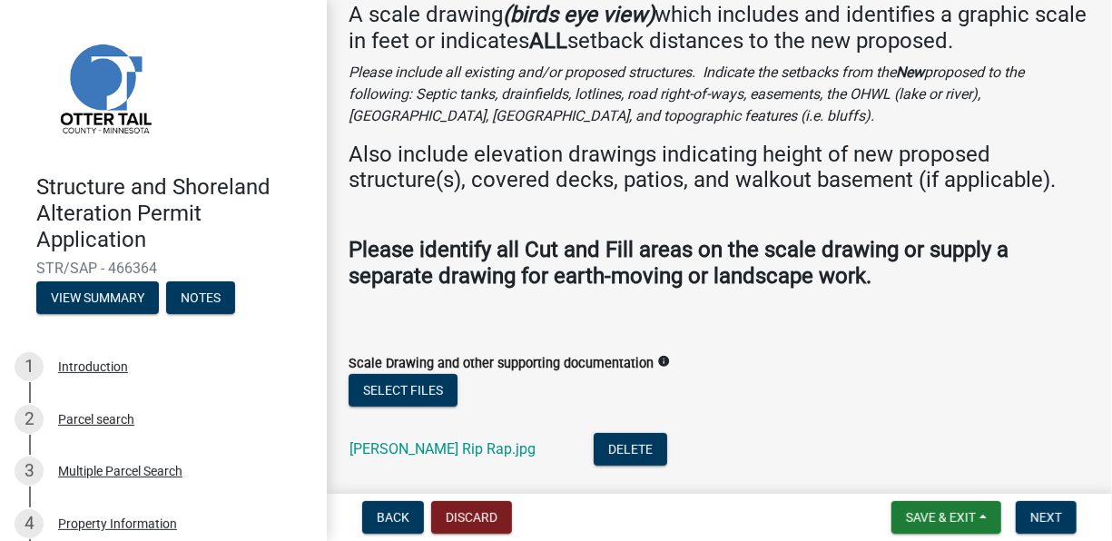
scroll to position [213, 0]
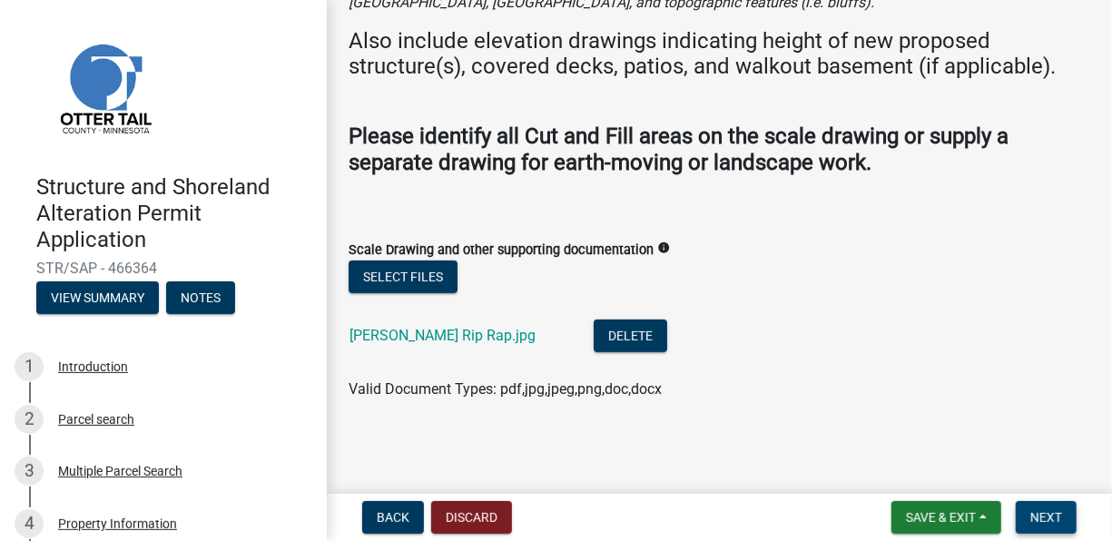
click at [1068, 510] on button "Next" at bounding box center [1046, 517] width 61 height 33
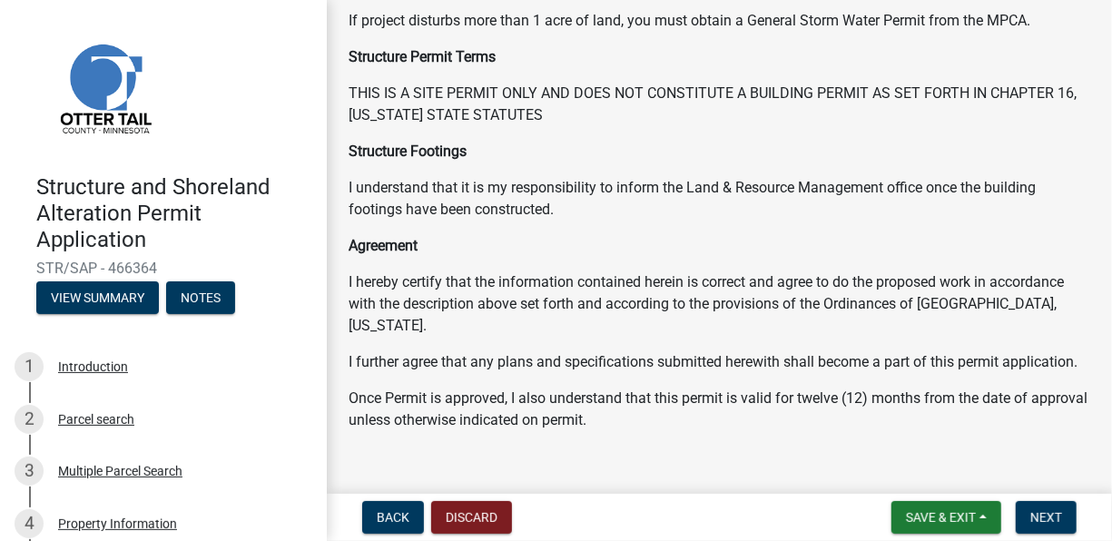
scroll to position [425, 0]
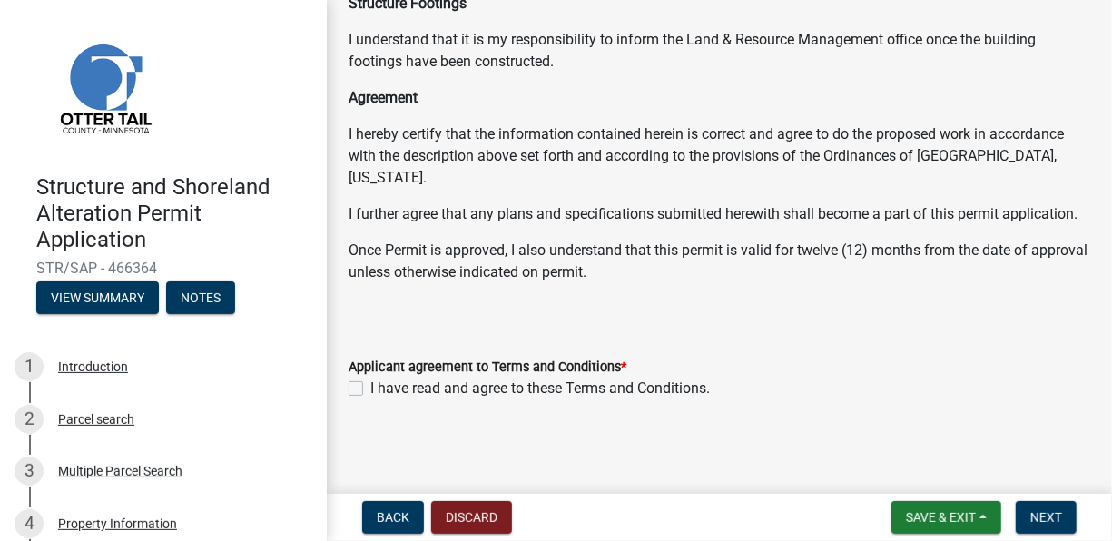
click at [370, 388] on label "I have read and agree to these Terms and Conditions." at bounding box center [539, 389] width 339 height 22
click at [370, 388] on input "I have read and agree to these Terms and Conditions." at bounding box center [376, 384] width 12 height 12
checkbox input "true"
click at [1044, 515] on span "Next" at bounding box center [1046, 517] width 32 height 15
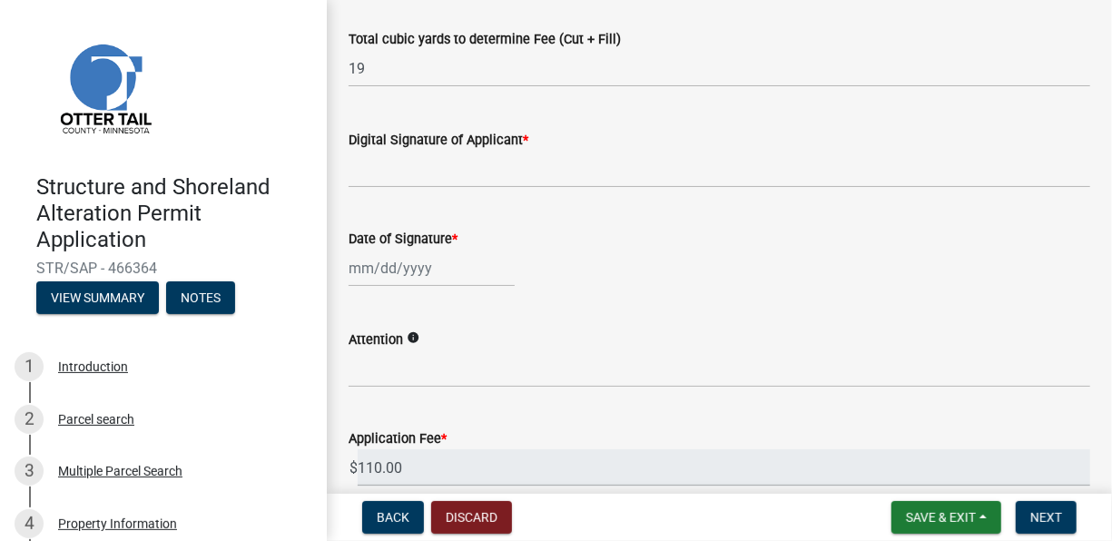
scroll to position [363, 0]
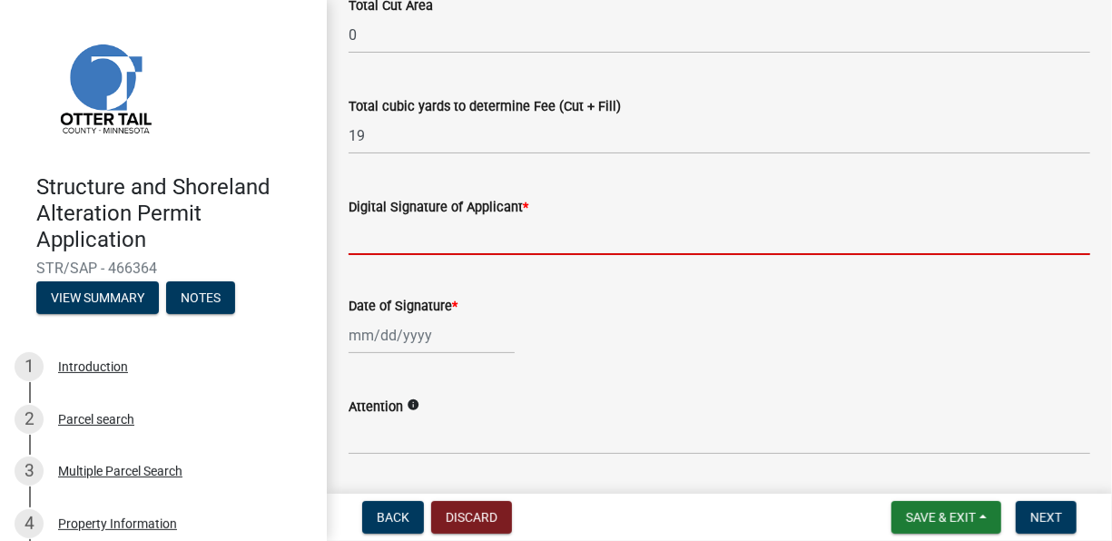
click at [388, 245] on input "Digital Signature of Applicant *" at bounding box center [720, 236] width 742 height 37
type input "[PERSON_NAME]"
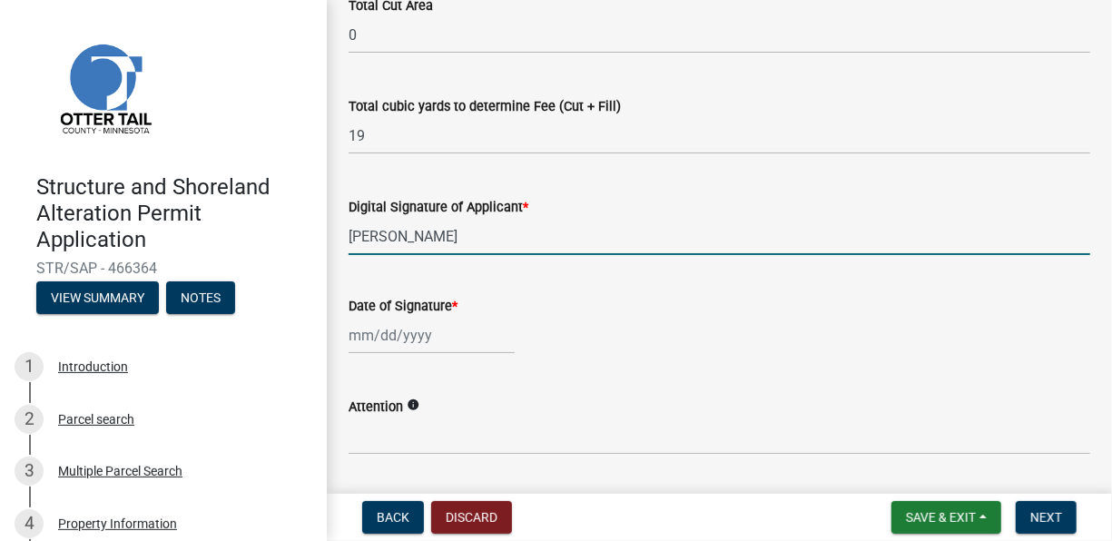
select select "8"
select select "2025"
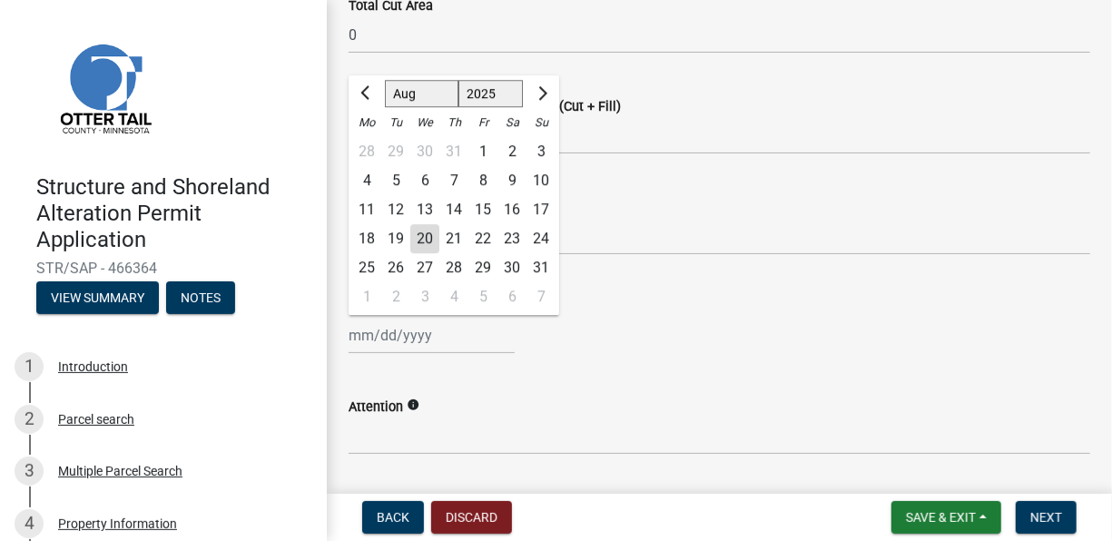
click at [642, 308] on div "Date of Signature *" at bounding box center [720, 306] width 742 height 22
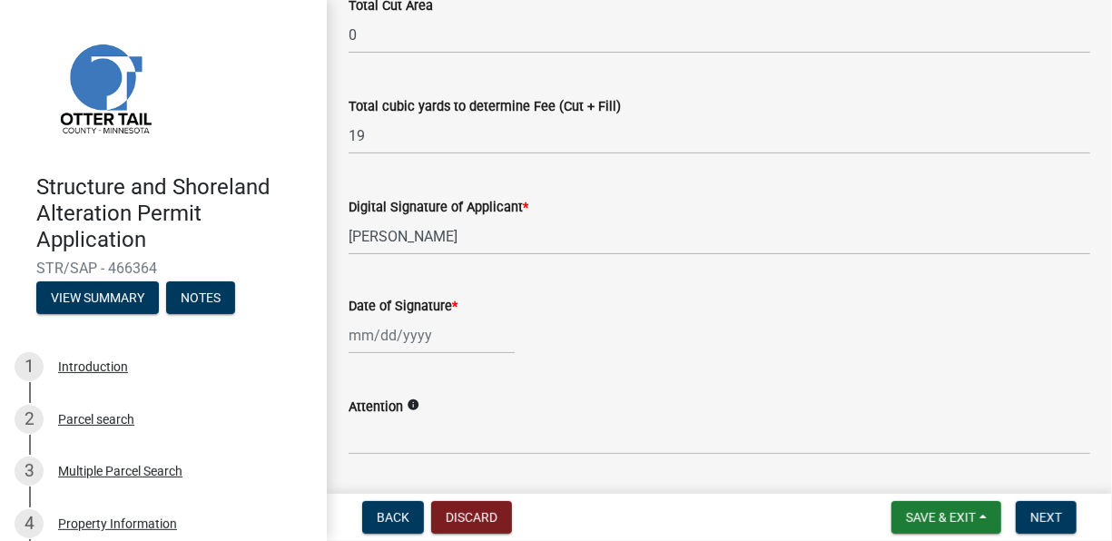
select select "8"
select select "2025"
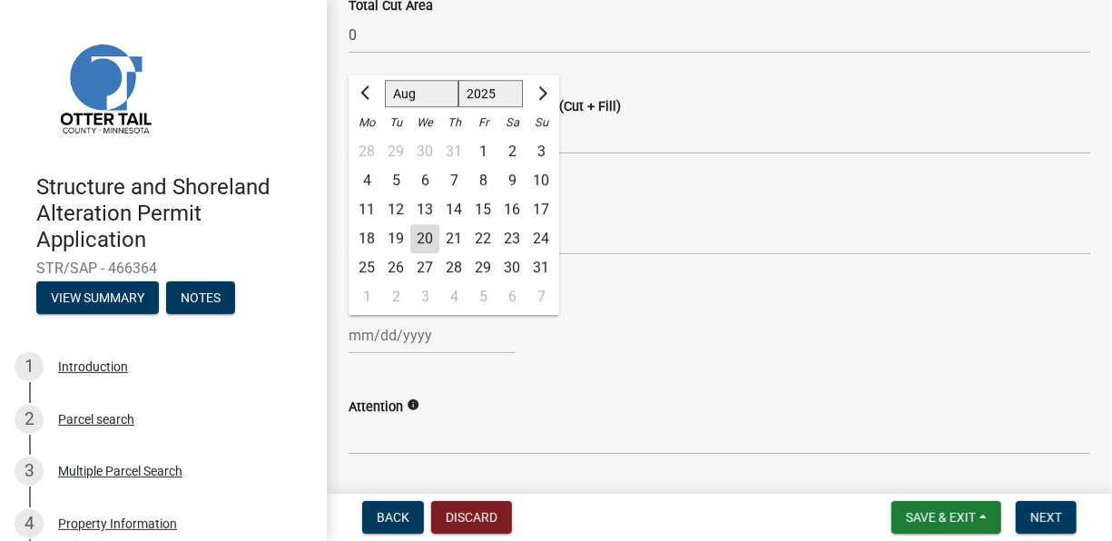
click at [368, 346] on div "[PERSON_NAME] Feb Mar Apr [PERSON_NAME][DATE] Oct Nov [DATE] 1526 1527 1528 152…" at bounding box center [432, 335] width 166 height 37
click at [431, 237] on div "20" at bounding box center [424, 238] width 29 height 29
type input "[DATE]"
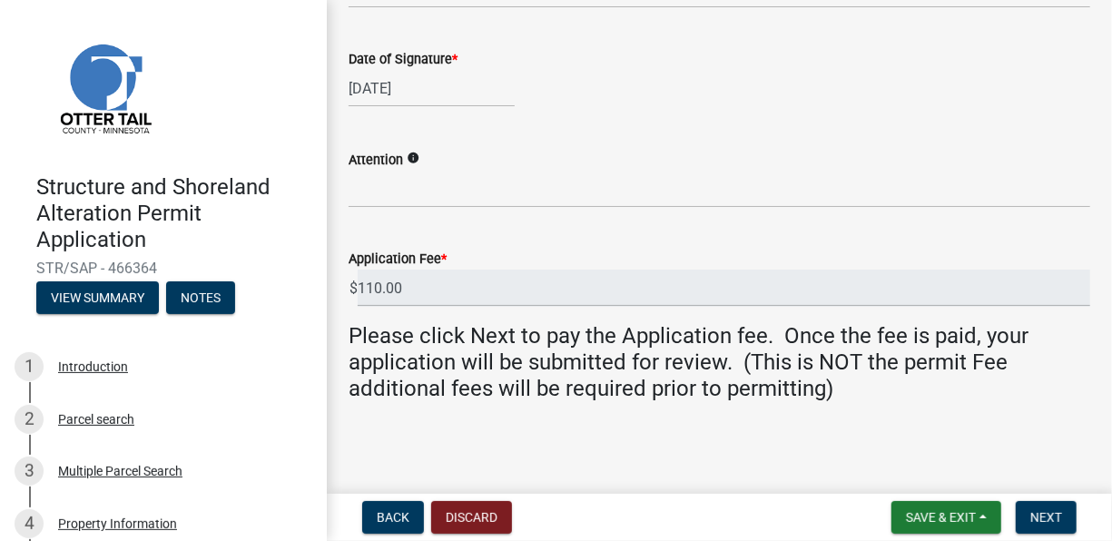
scroll to position [610, 0]
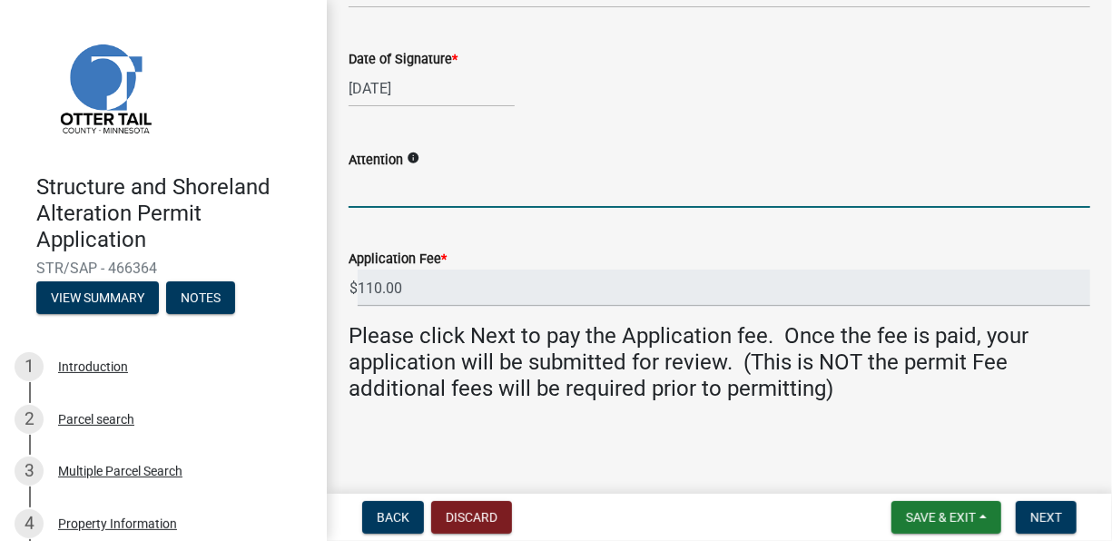
click at [373, 186] on input "Attention" at bounding box center [720, 189] width 742 height 37
click at [524, 147] on div "Attention info" at bounding box center [720, 165] width 742 height 84
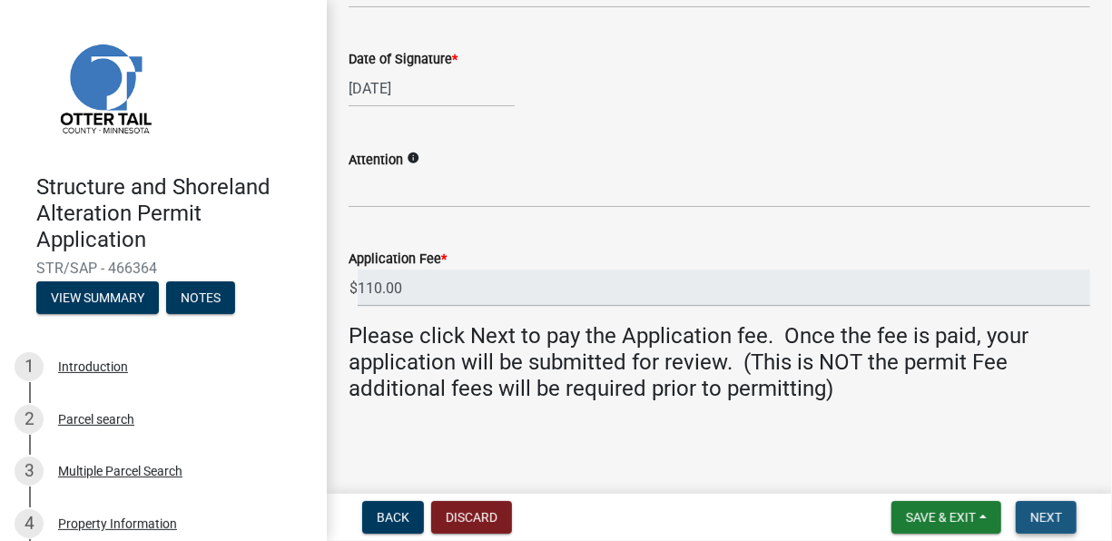
click at [1041, 511] on button "Next" at bounding box center [1046, 517] width 61 height 33
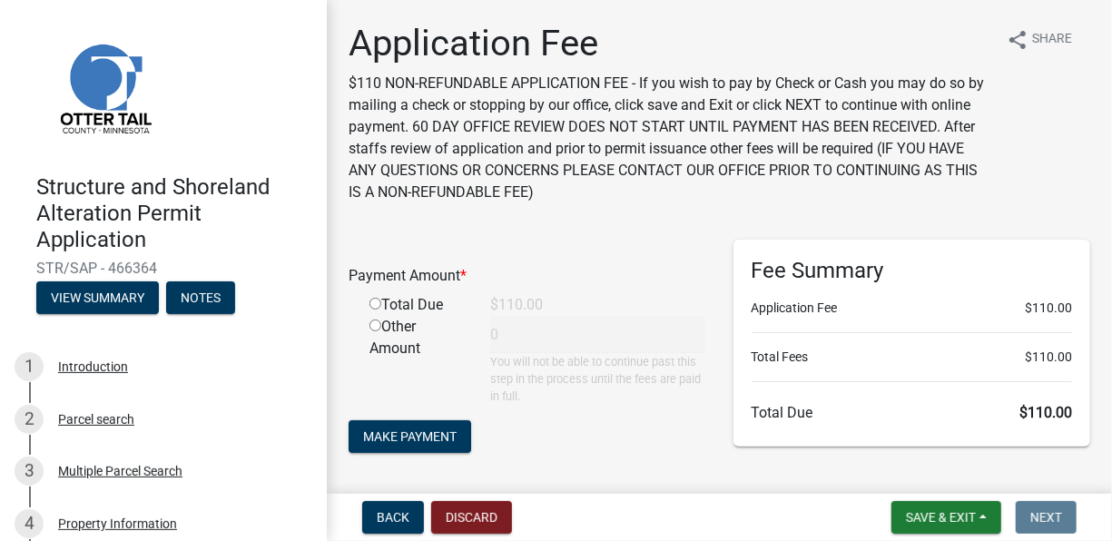
click at [375, 305] on input "radio" at bounding box center [375, 304] width 12 height 12
radio input "true"
type input "110"
click at [453, 427] on button "Make Payment" at bounding box center [410, 436] width 123 height 33
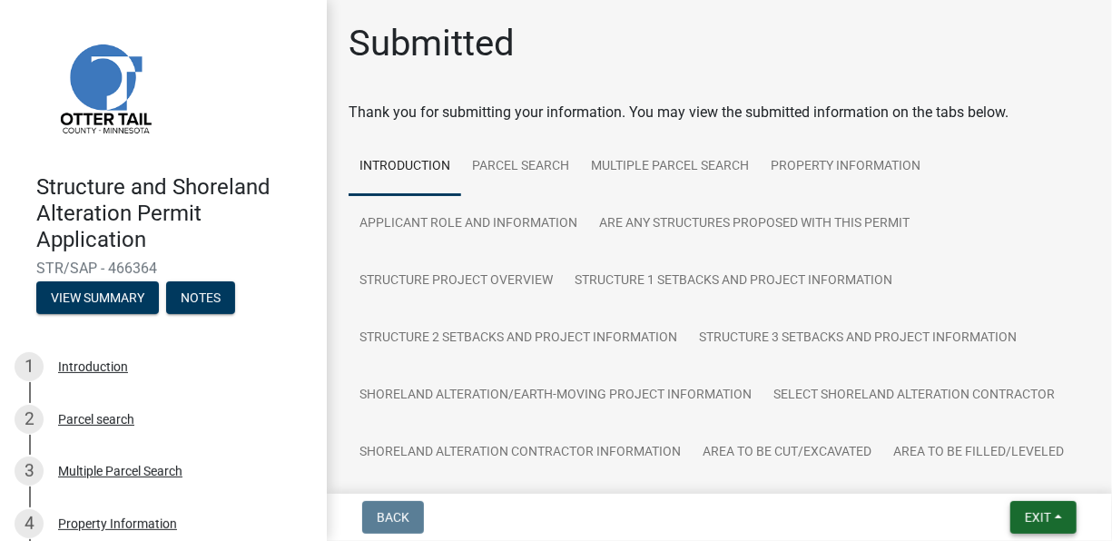
click at [1057, 523] on button "Exit" at bounding box center [1043, 517] width 66 height 33
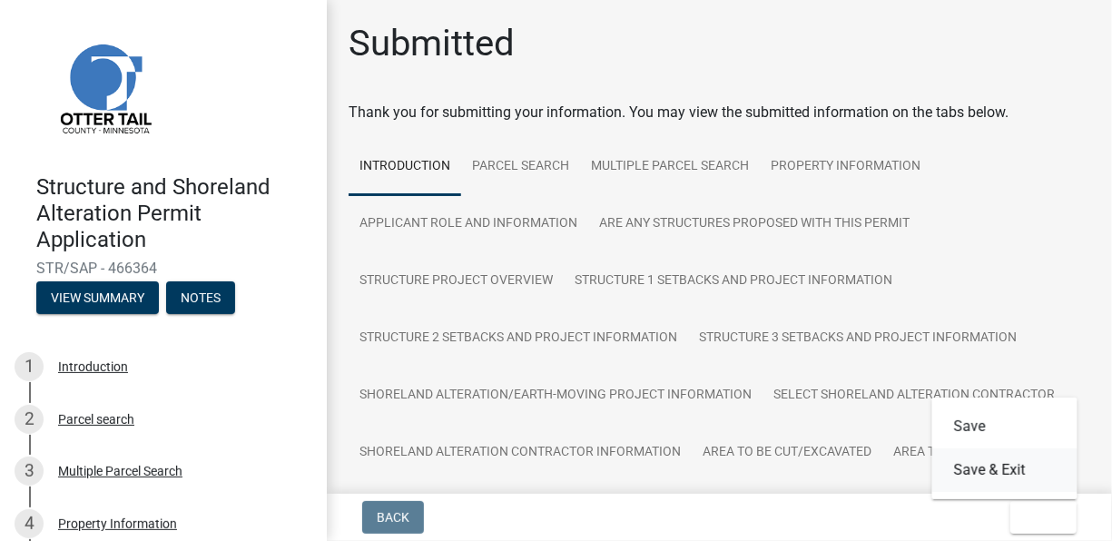
click at [1020, 470] on button "Save & Exit" at bounding box center [1004, 470] width 145 height 44
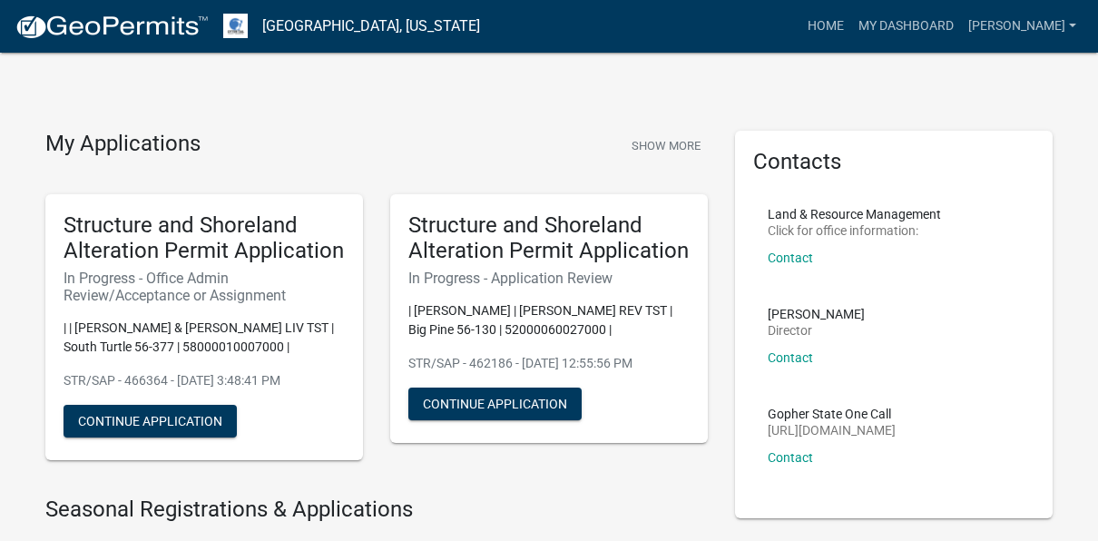
scroll to position [91, 0]
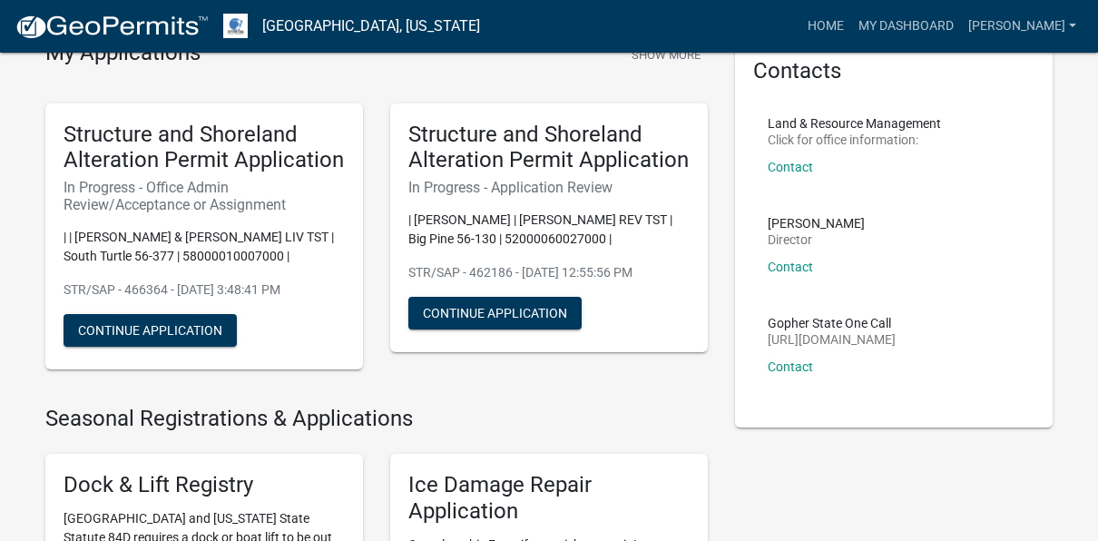
click at [380, 388] on div "My Applications Show More Structure and Shoreland Alteration Permit Application…" at bounding box center [377, 223] width 690 height 366
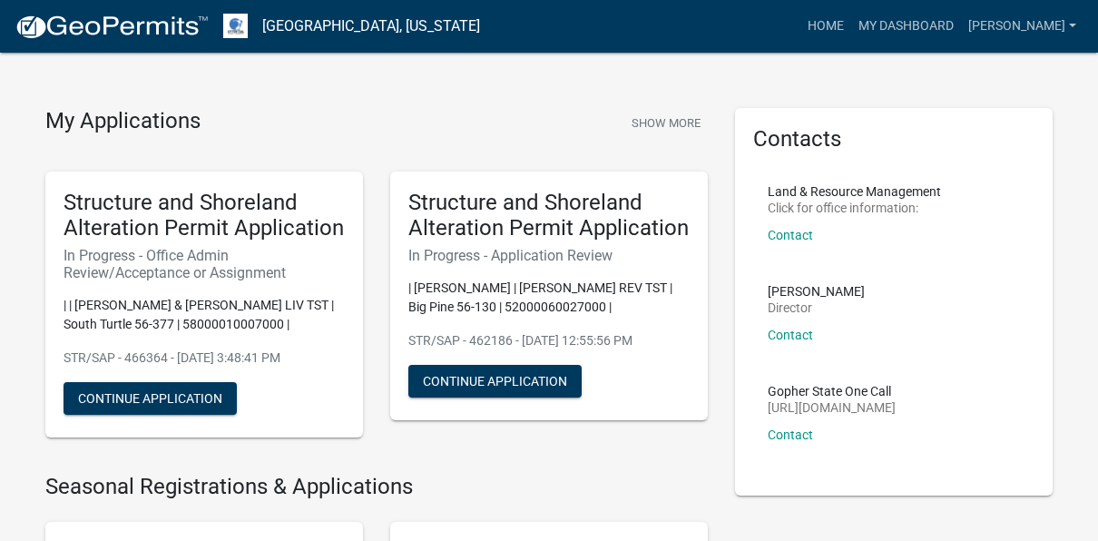
scroll to position [0, 0]
